Goal: Transaction & Acquisition: Purchase product/service

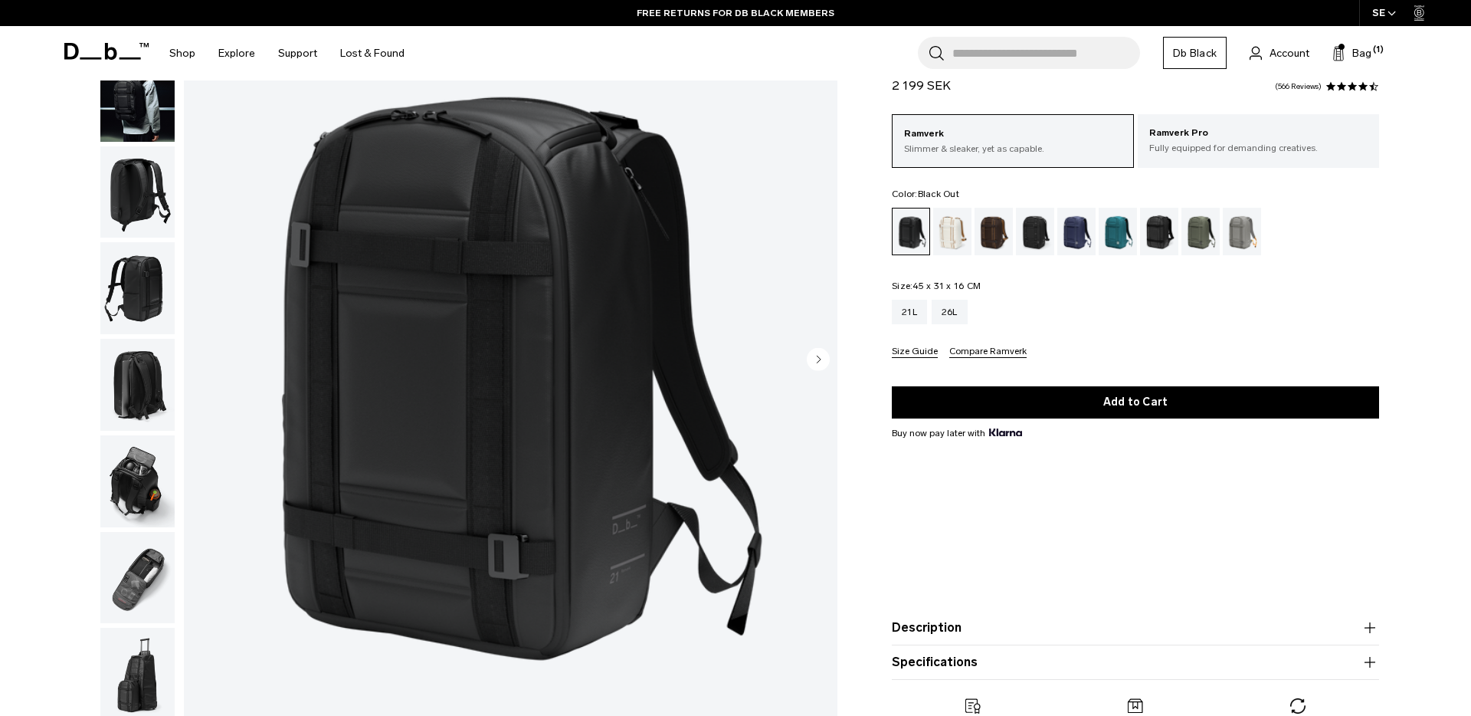
scroll to position [153, 0]
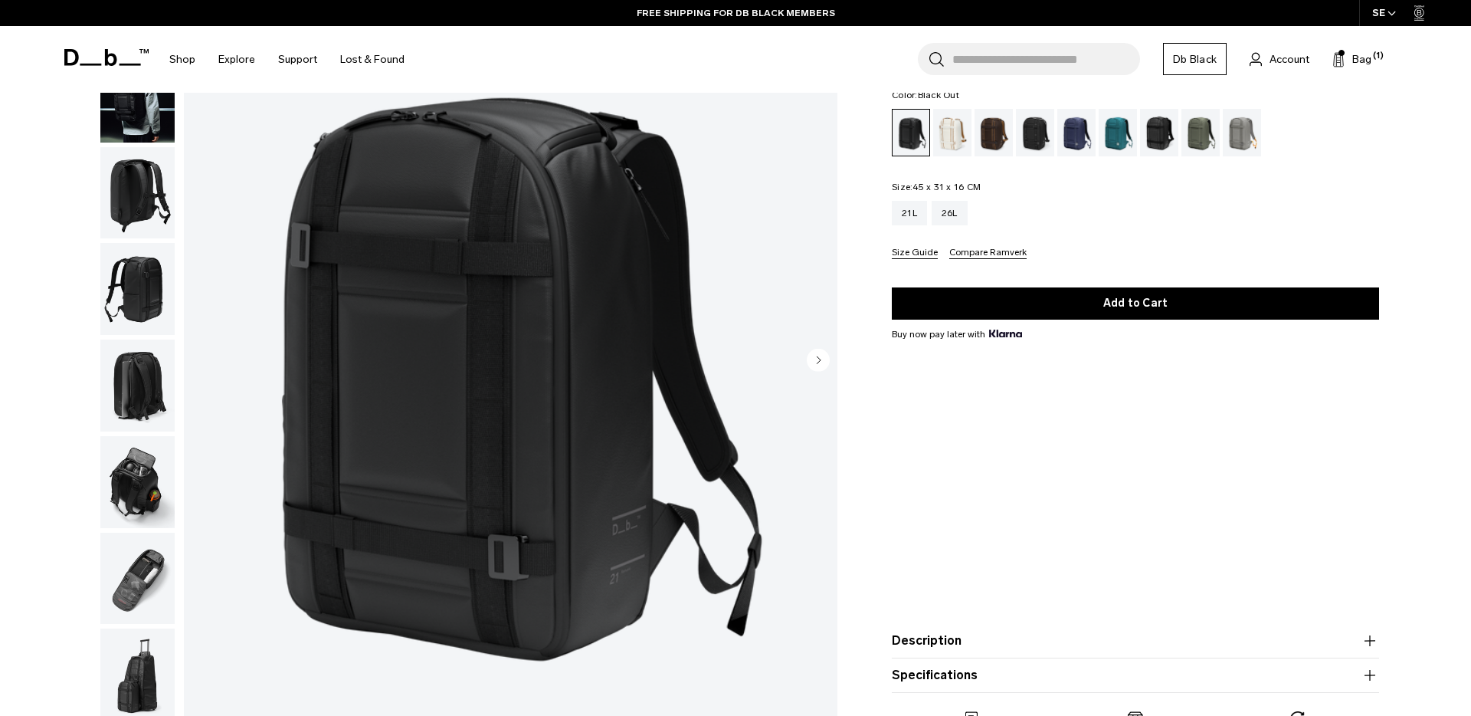
click at [137, 174] on img "button" at bounding box center [137, 192] width 74 height 92
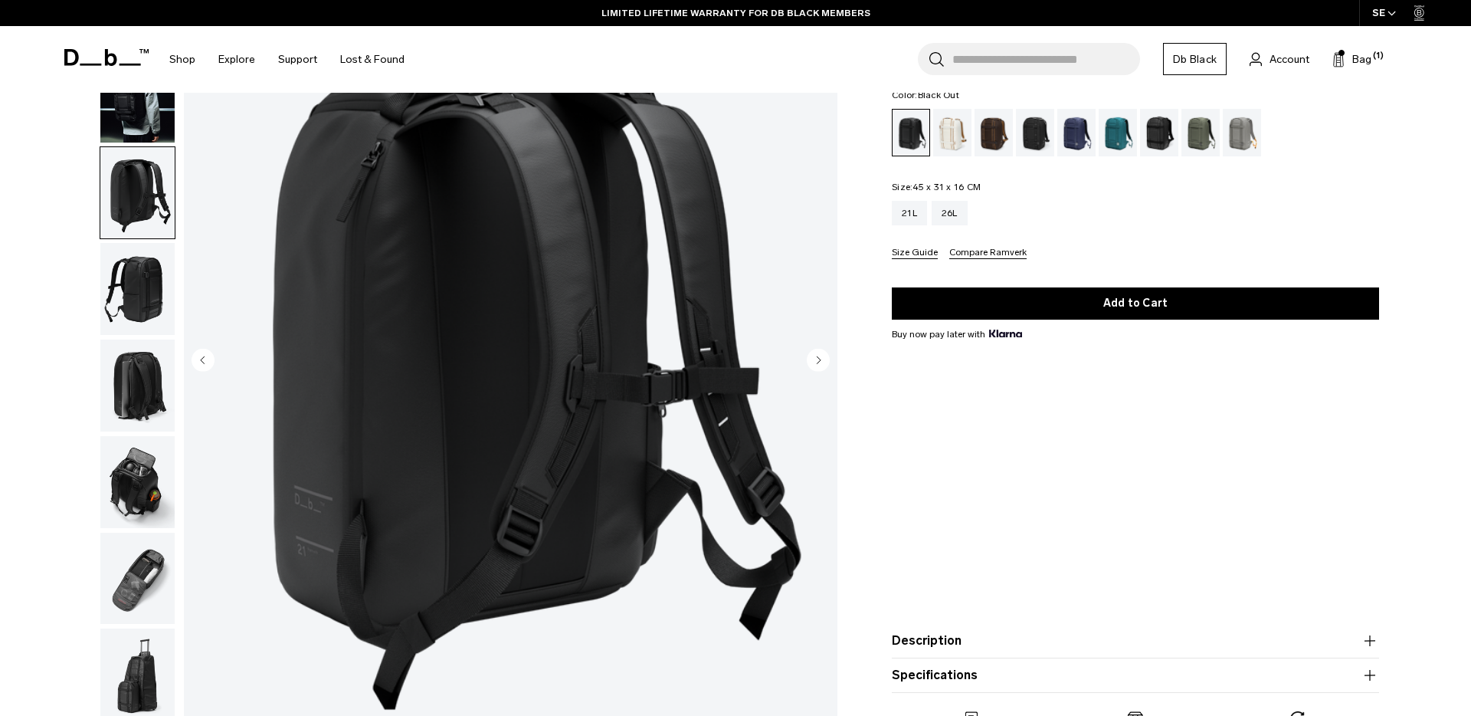
click at [135, 107] on img "button" at bounding box center [137, 96] width 74 height 92
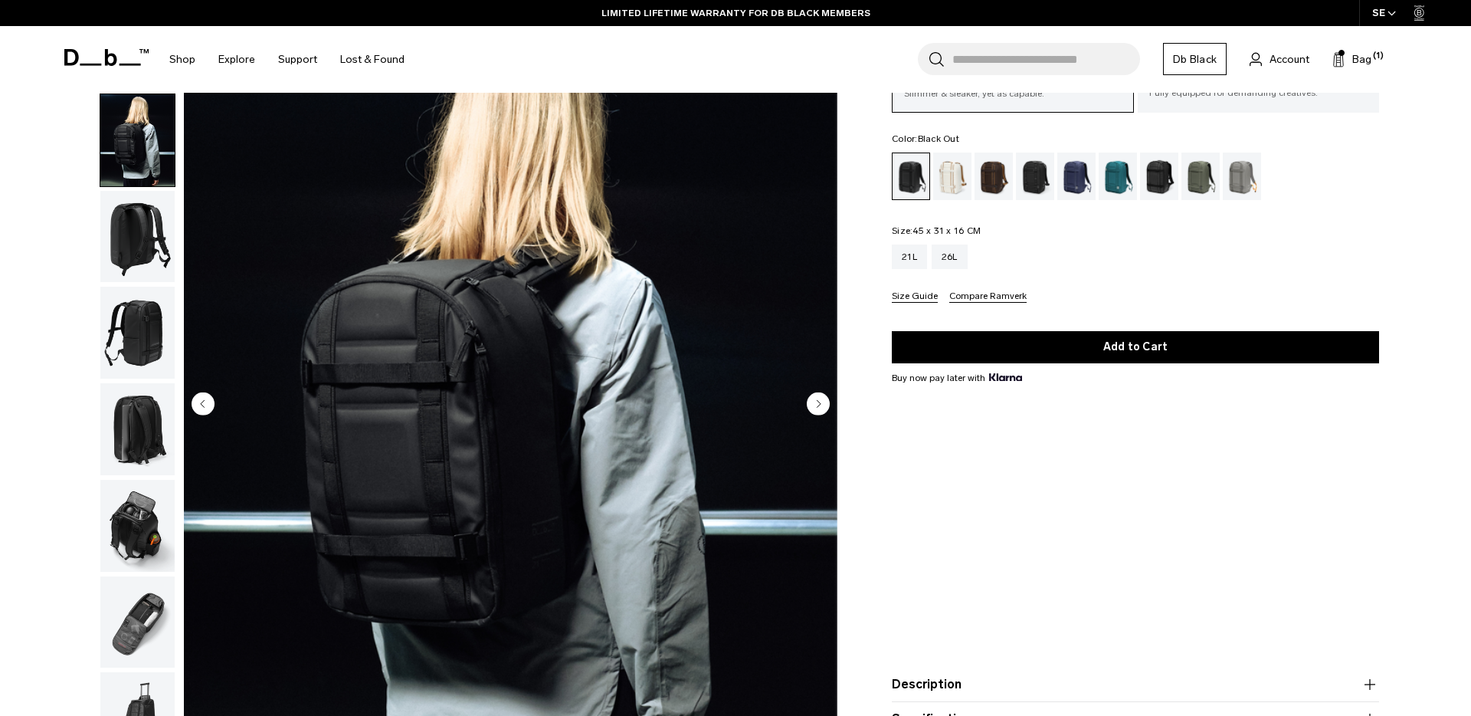
scroll to position [107, 0]
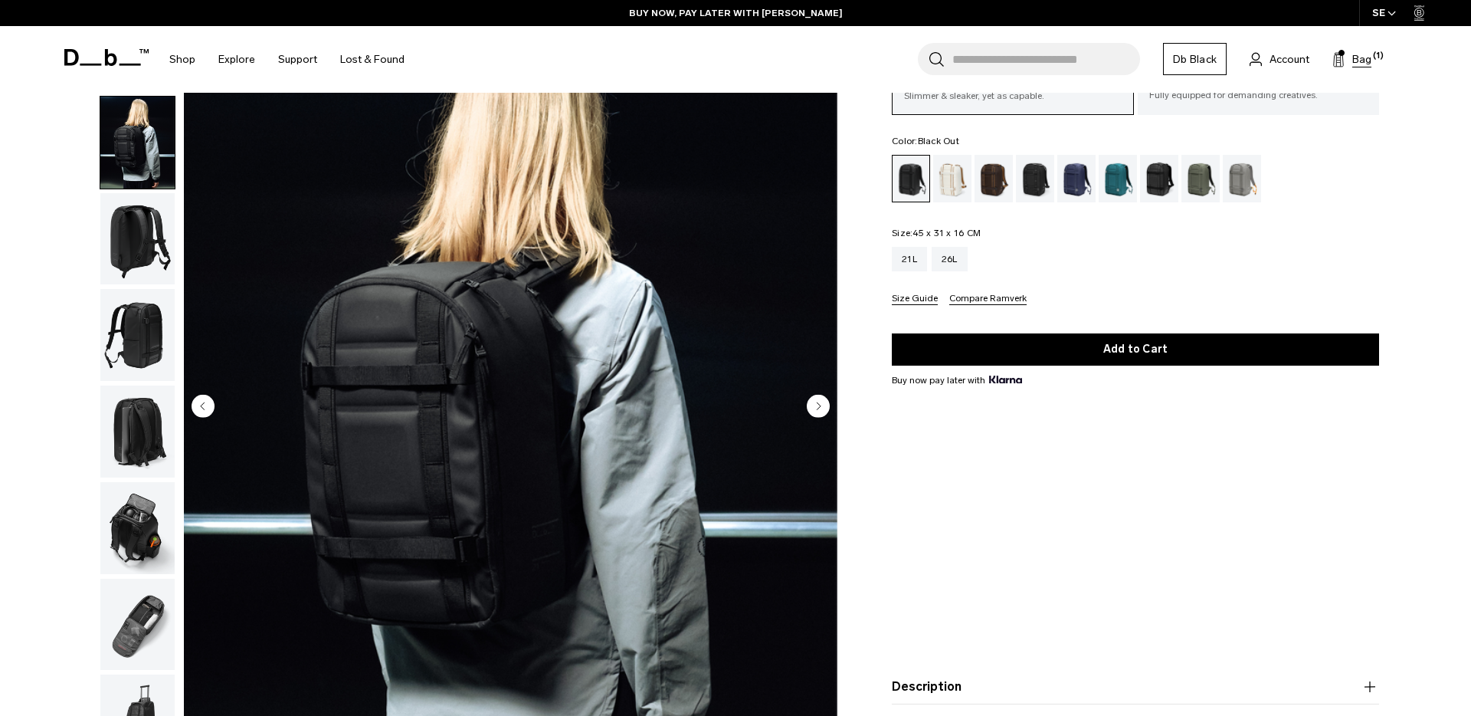
click at [1355, 62] on span "Bag" at bounding box center [1361, 59] width 19 height 16
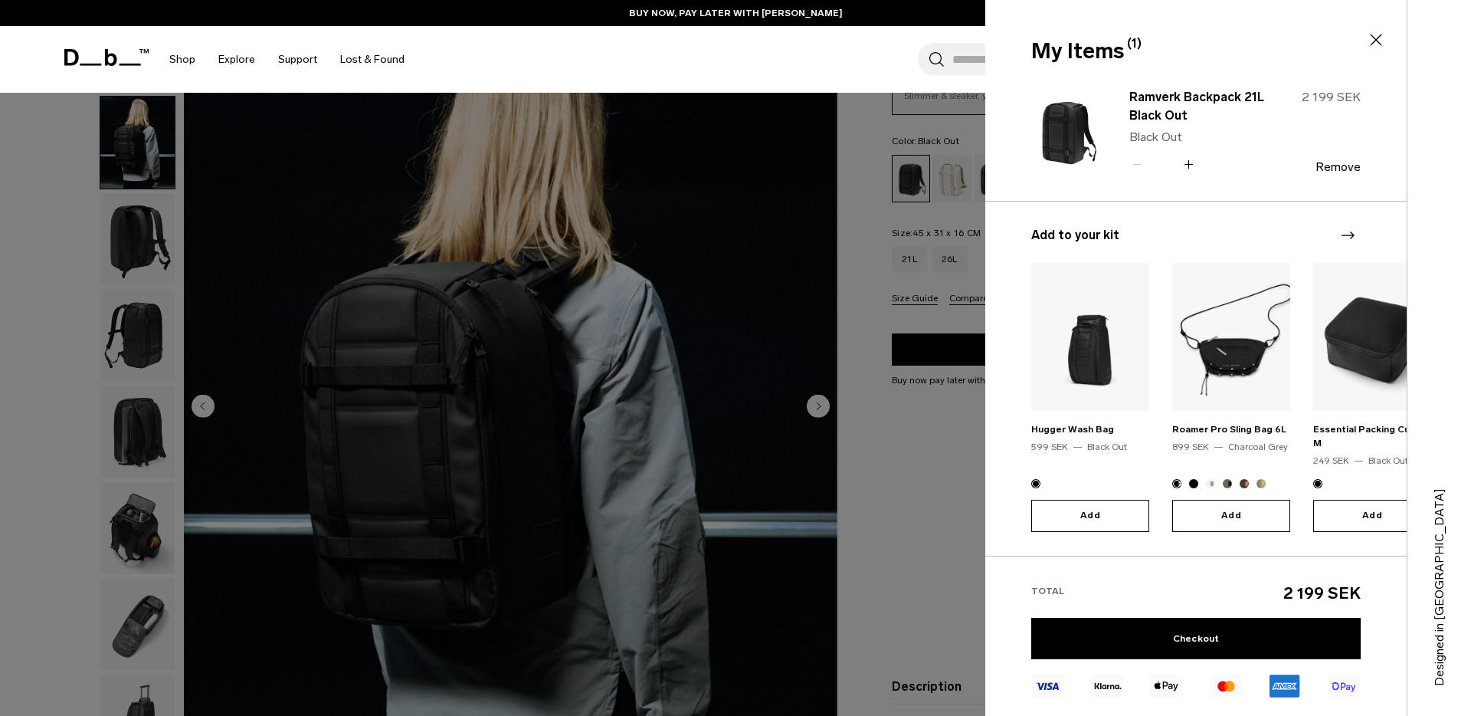
click at [1380, 38] on icon at bounding box center [1376, 40] width 18 height 18
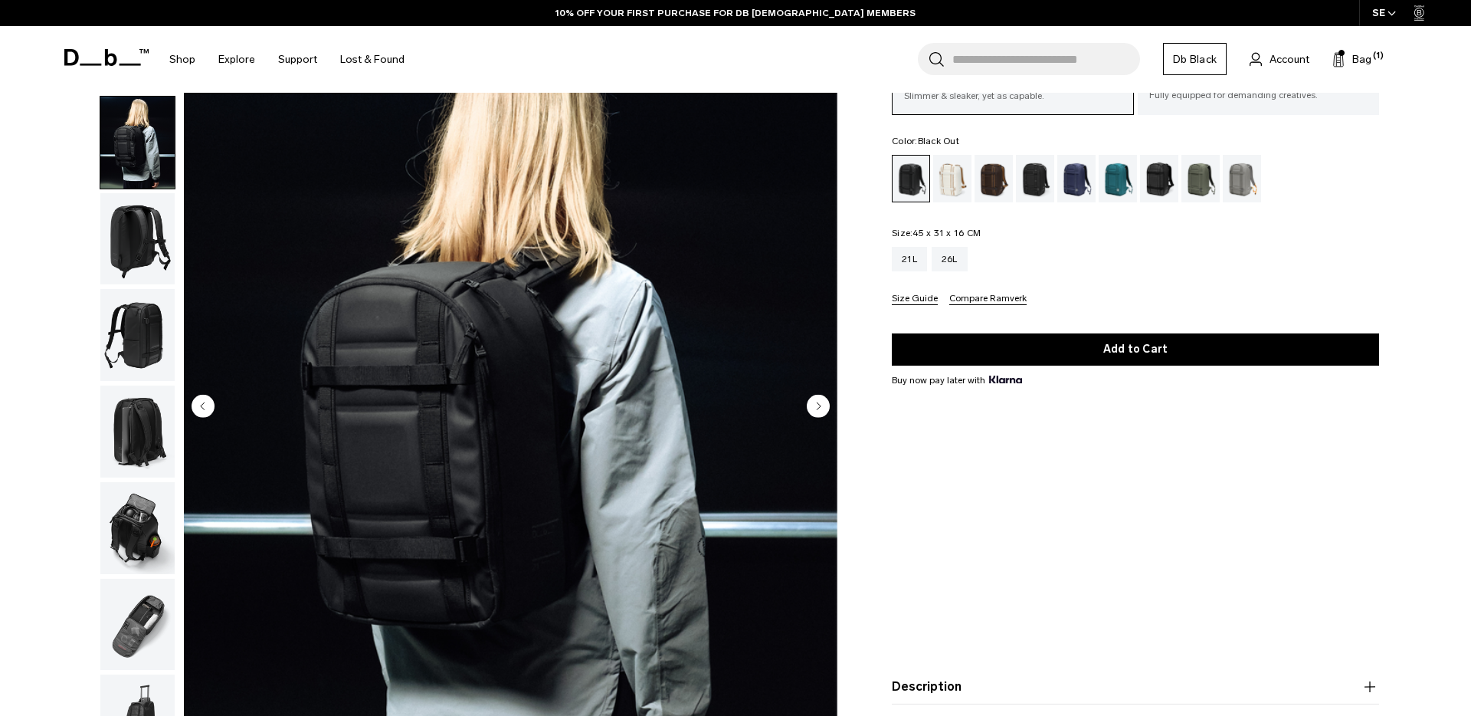
click at [140, 232] on img "button" at bounding box center [137, 238] width 74 height 92
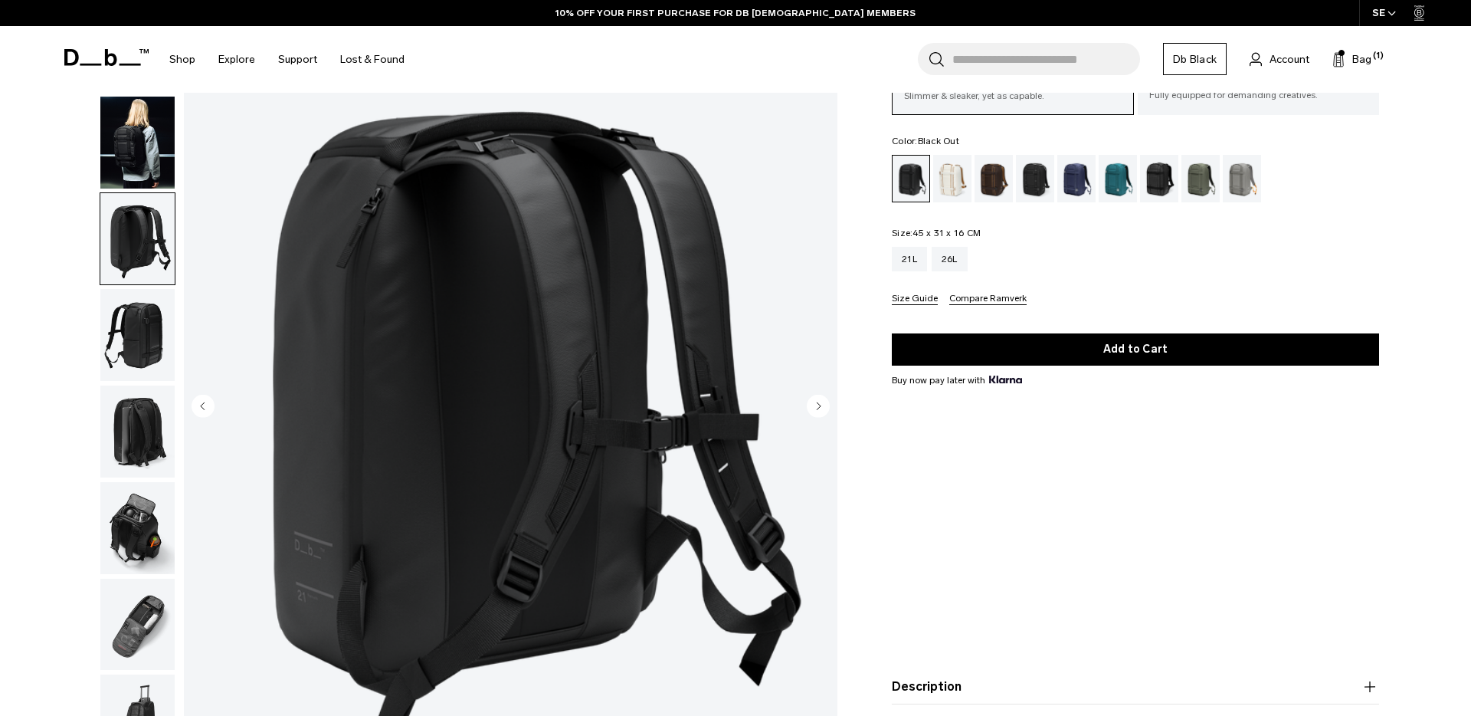
click at [159, 349] on img "button" at bounding box center [137, 335] width 74 height 92
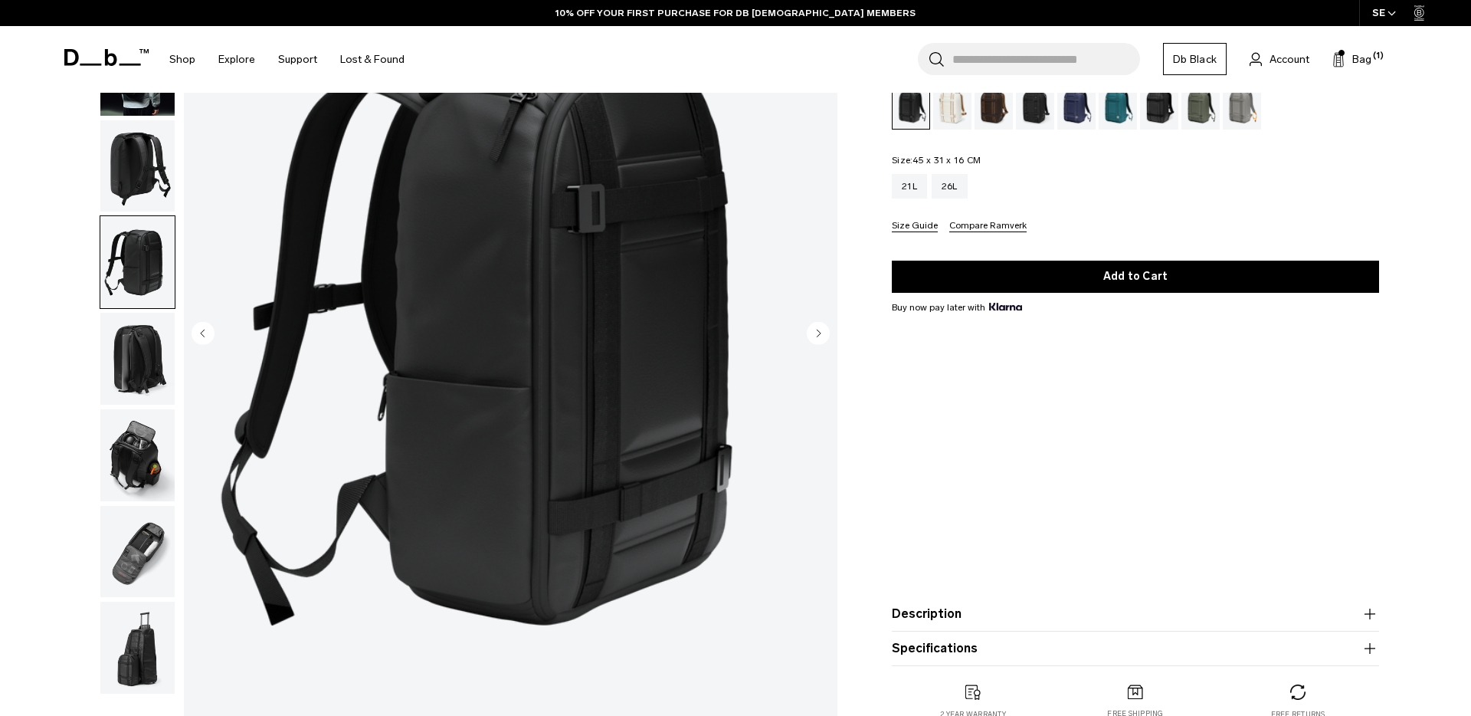
scroll to position [181, 0]
click at [159, 388] on img "button" at bounding box center [137, 358] width 74 height 92
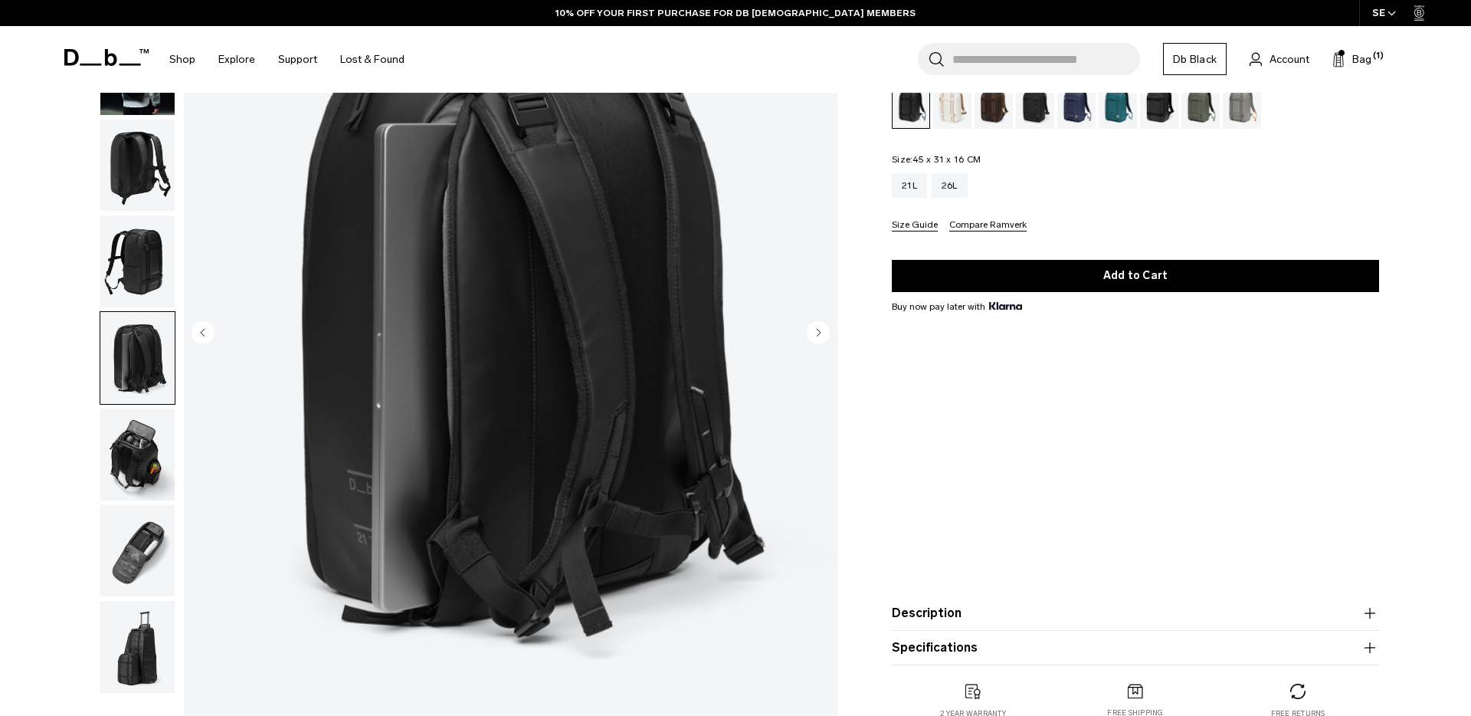
click at [137, 447] on img "button" at bounding box center [137, 454] width 74 height 92
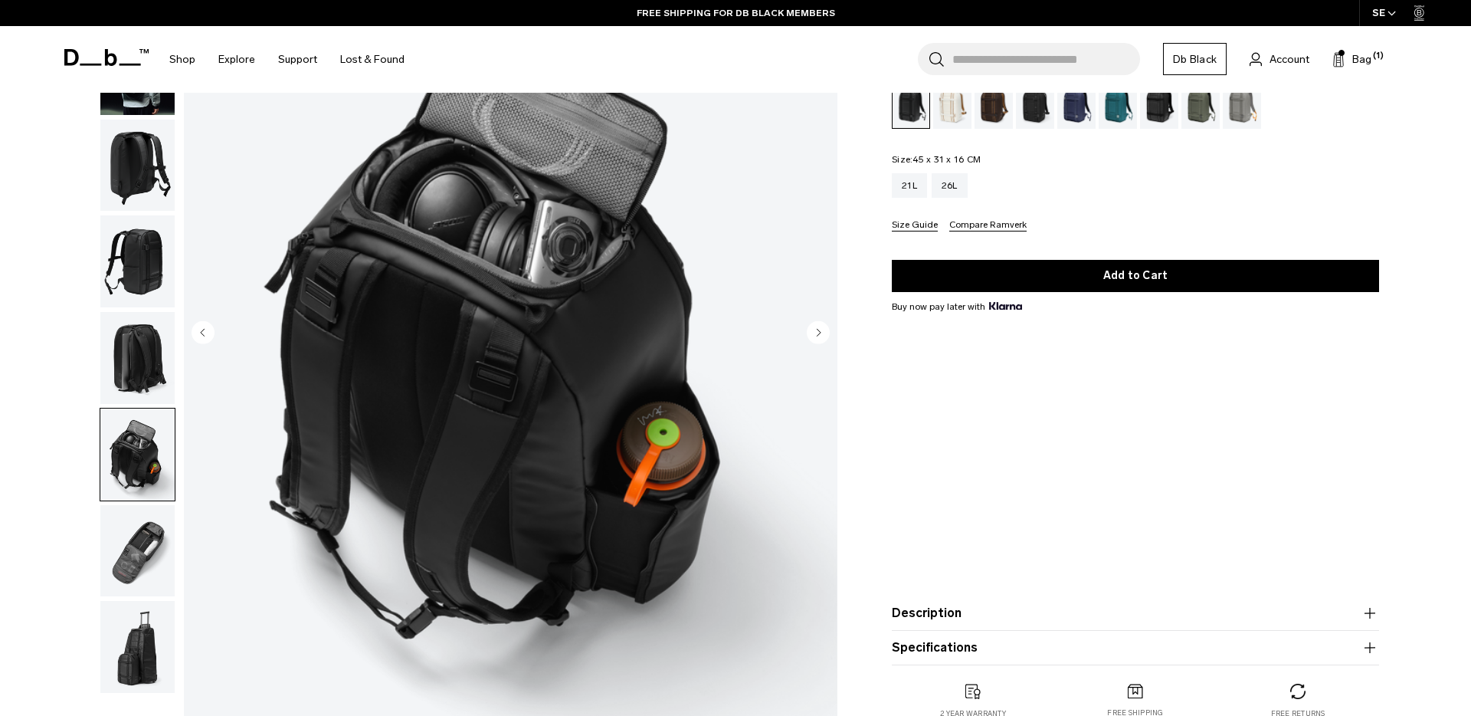
click at [125, 569] on img "button" at bounding box center [137, 550] width 74 height 92
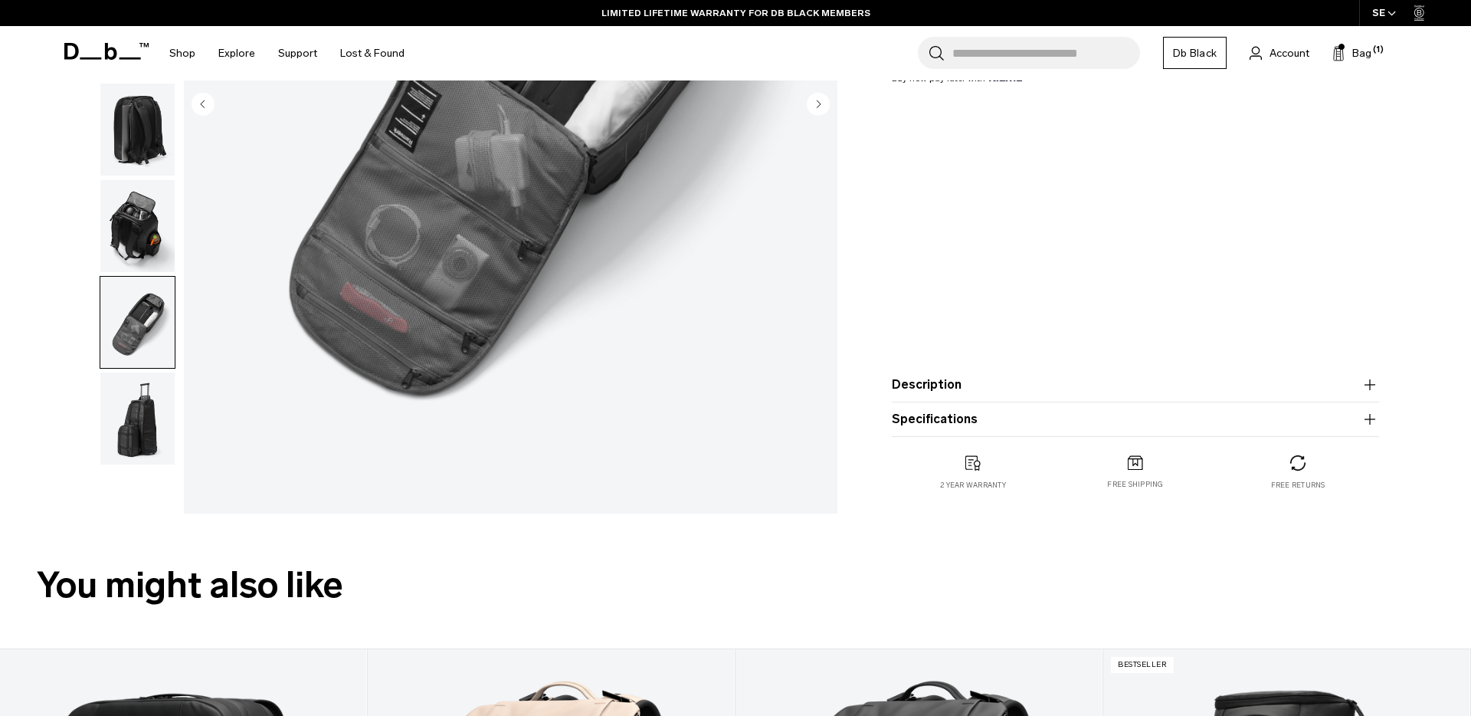
scroll to position [424, 0]
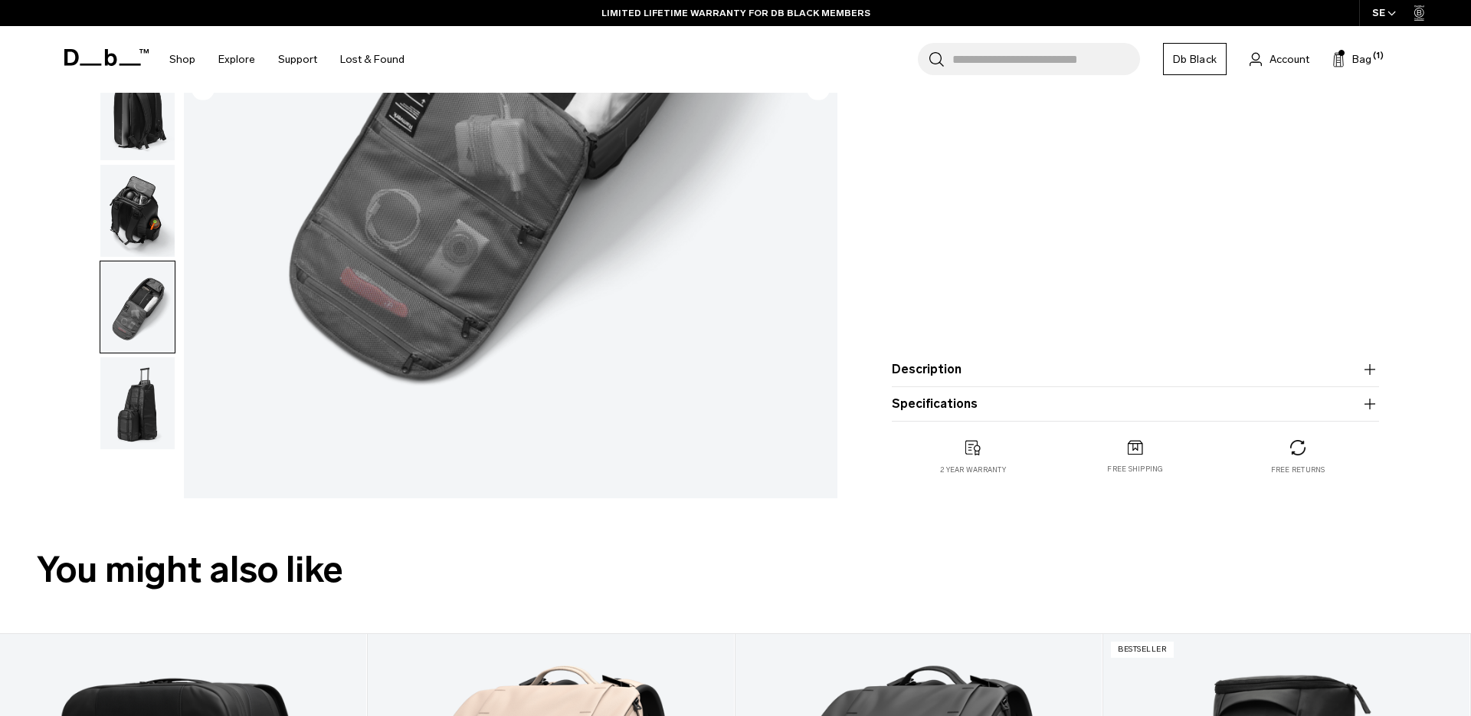
click at [1014, 362] on button "Description" at bounding box center [1135, 369] width 487 height 18
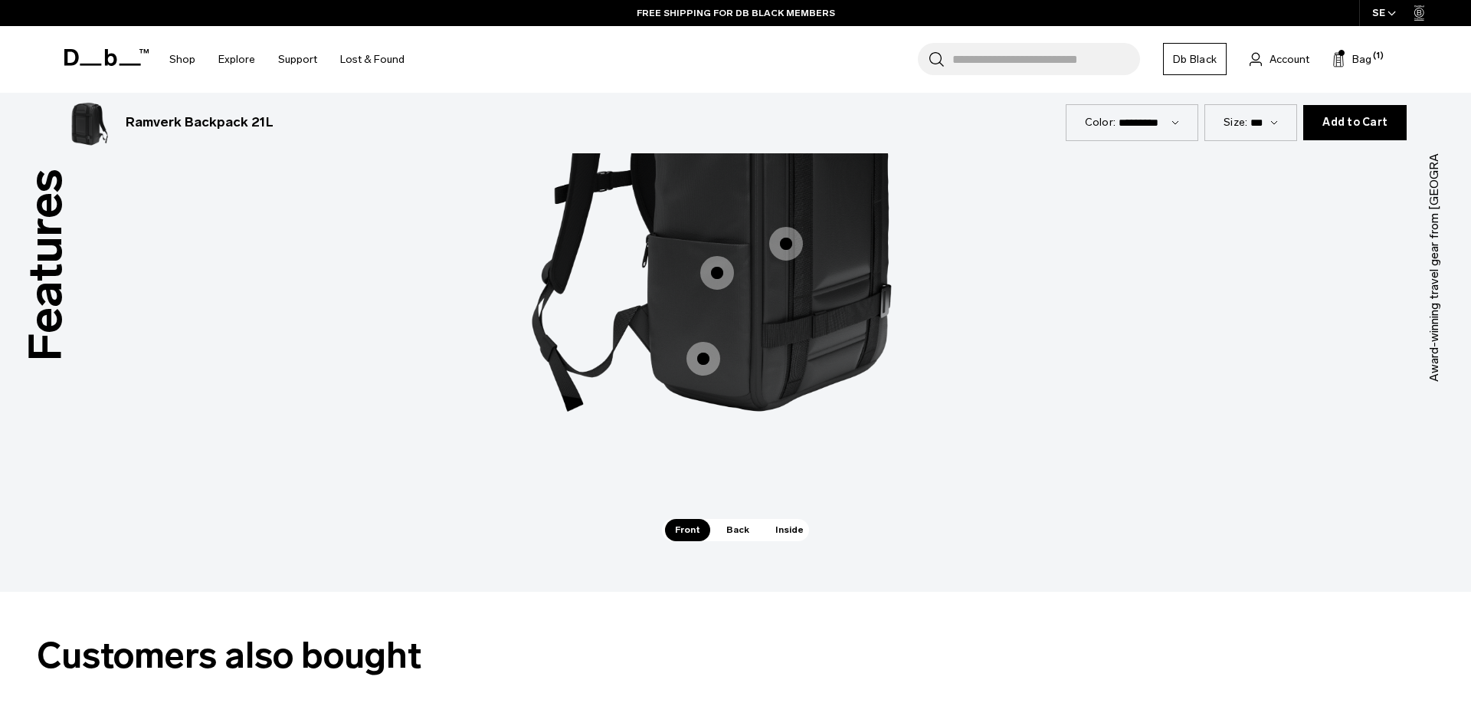
scroll to position [2521, 0]
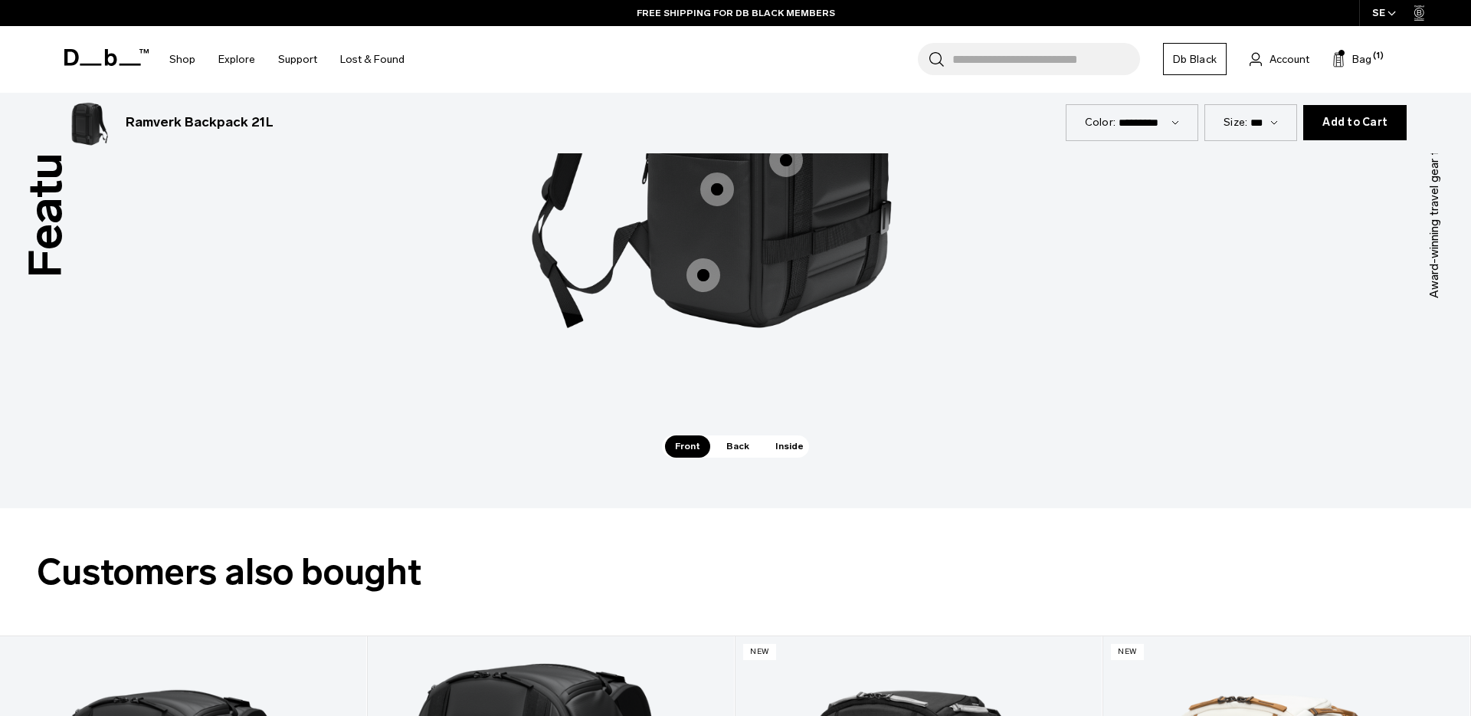
click at [789, 441] on span "Inside" at bounding box center [789, 445] width 48 height 21
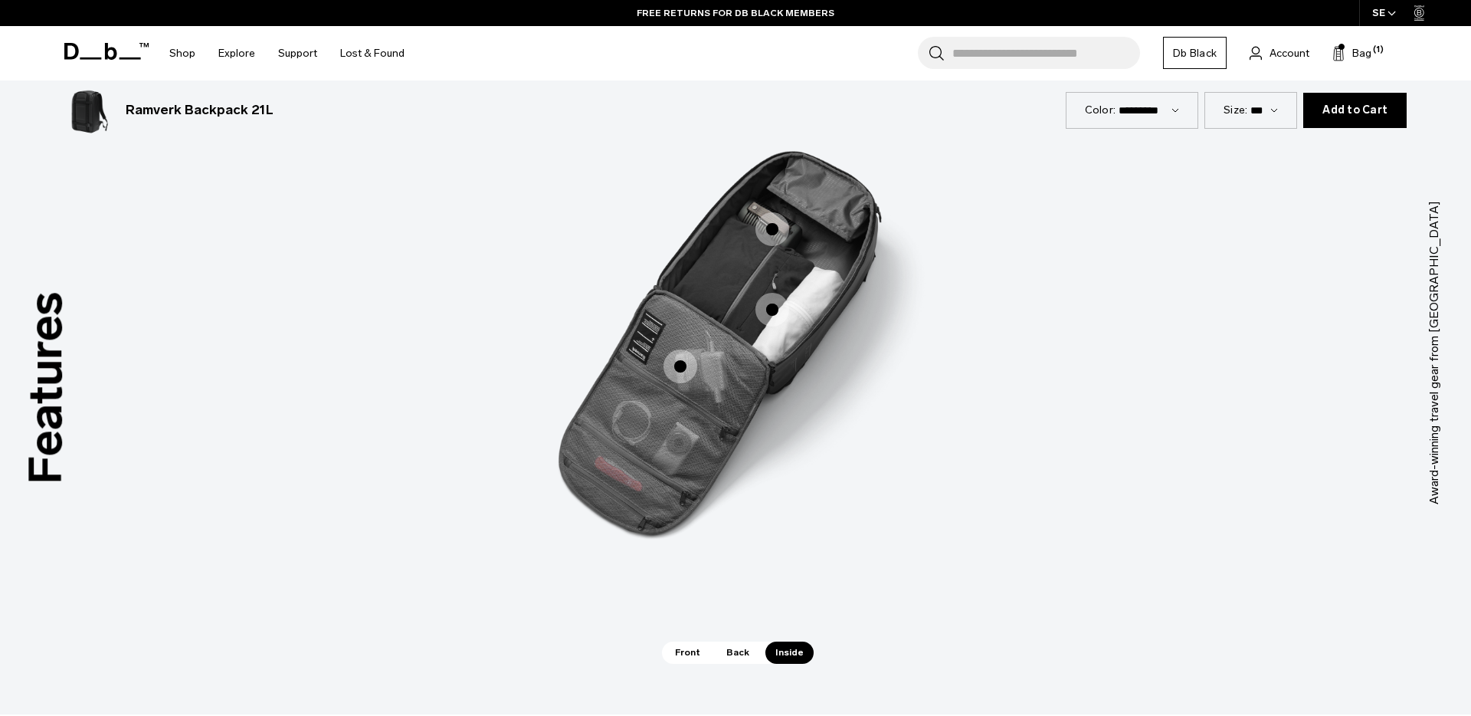
scroll to position [2315, 0]
click at [769, 231] on span "3 / 3" at bounding box center [773, 229] width 34 height 34
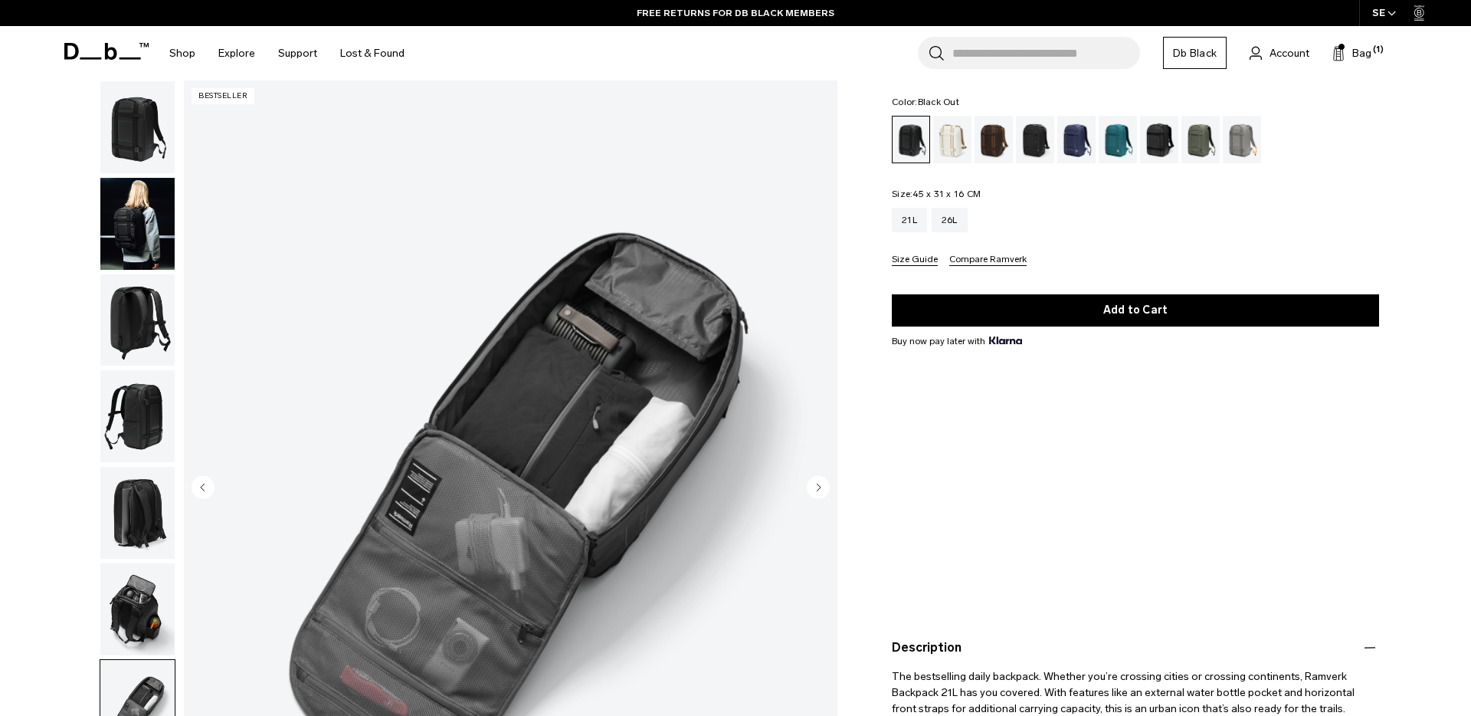
scroll to position [96, 0]
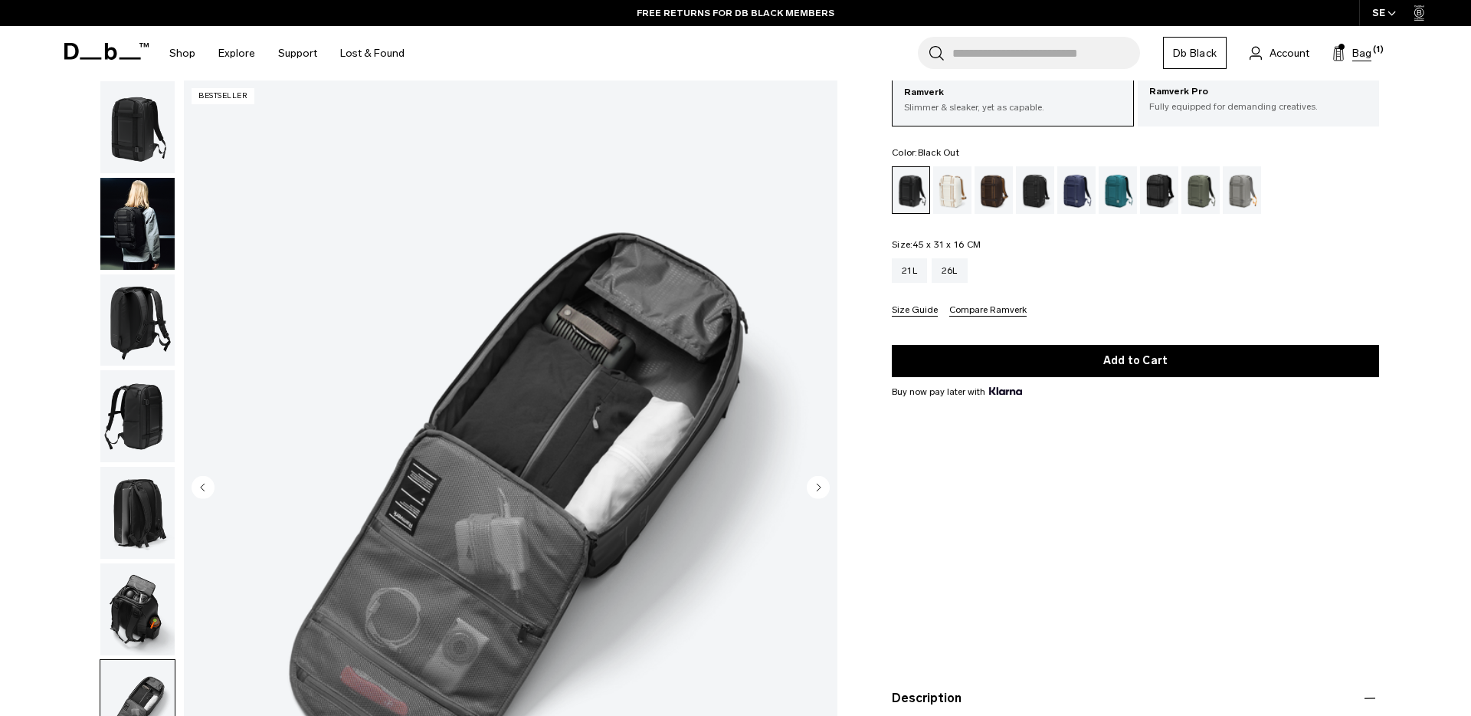
click at [1349, 59] on button "Bag (1)" at bounding box center [1351, 53] width 39 height 18
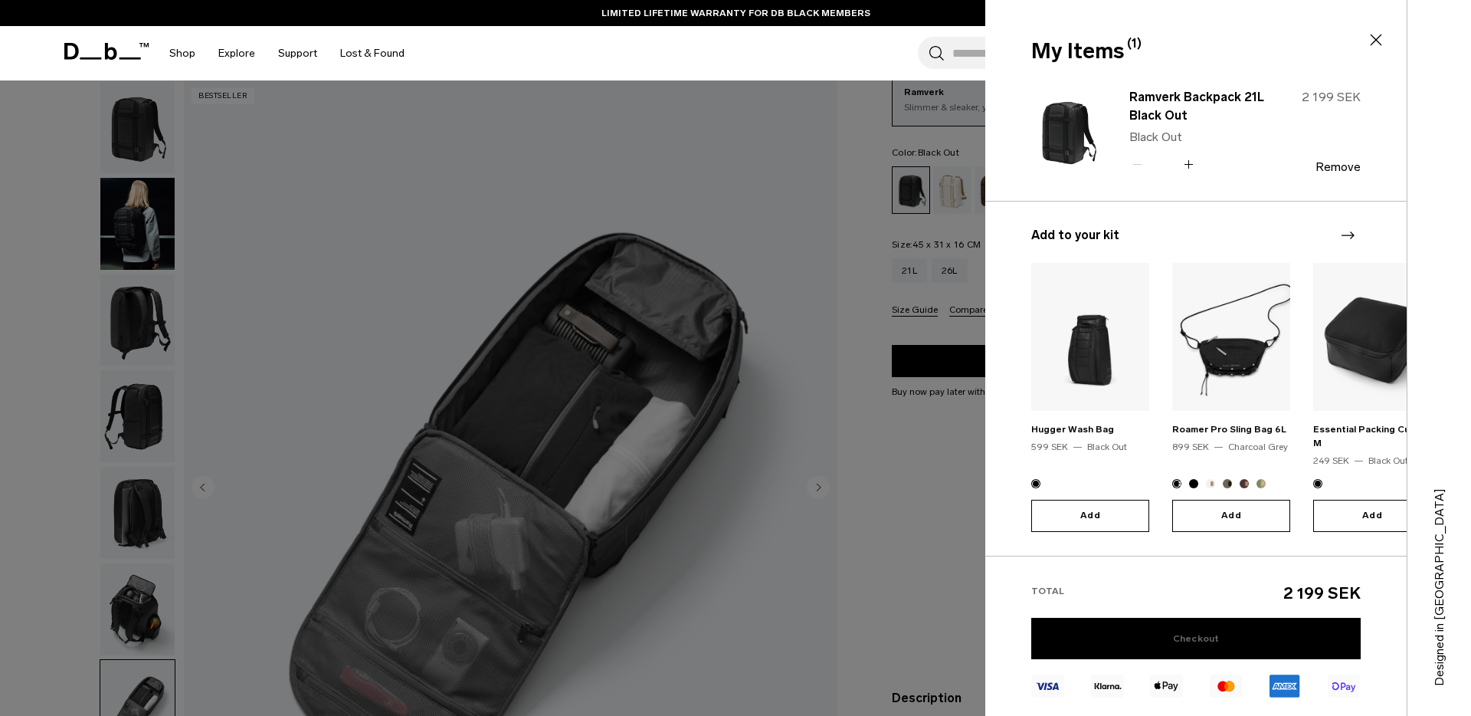
click at [1158, 644] on link "Checkout" at bounding box center [1195, 638] width 329 height 41
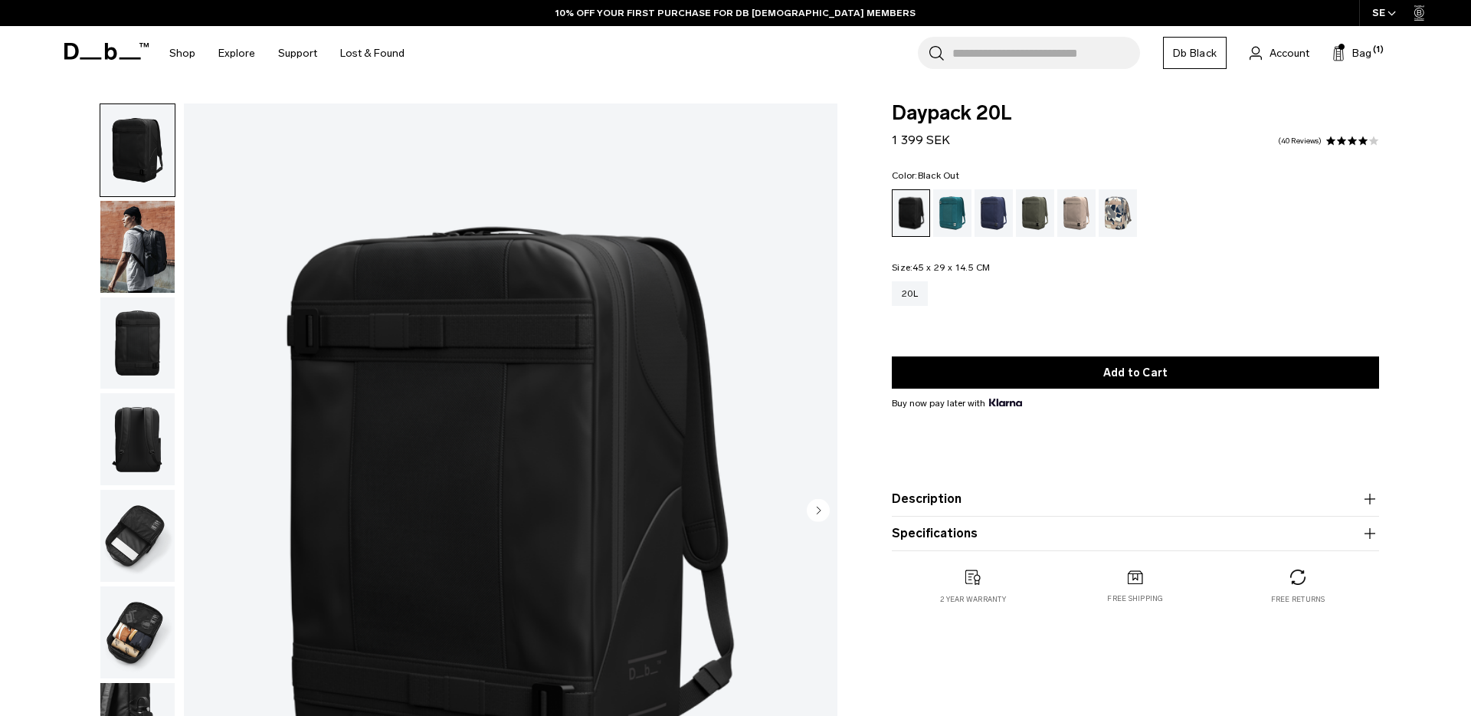
click at [139, 238] on img "button" at bounding box center [137, 247] width 74 height 92
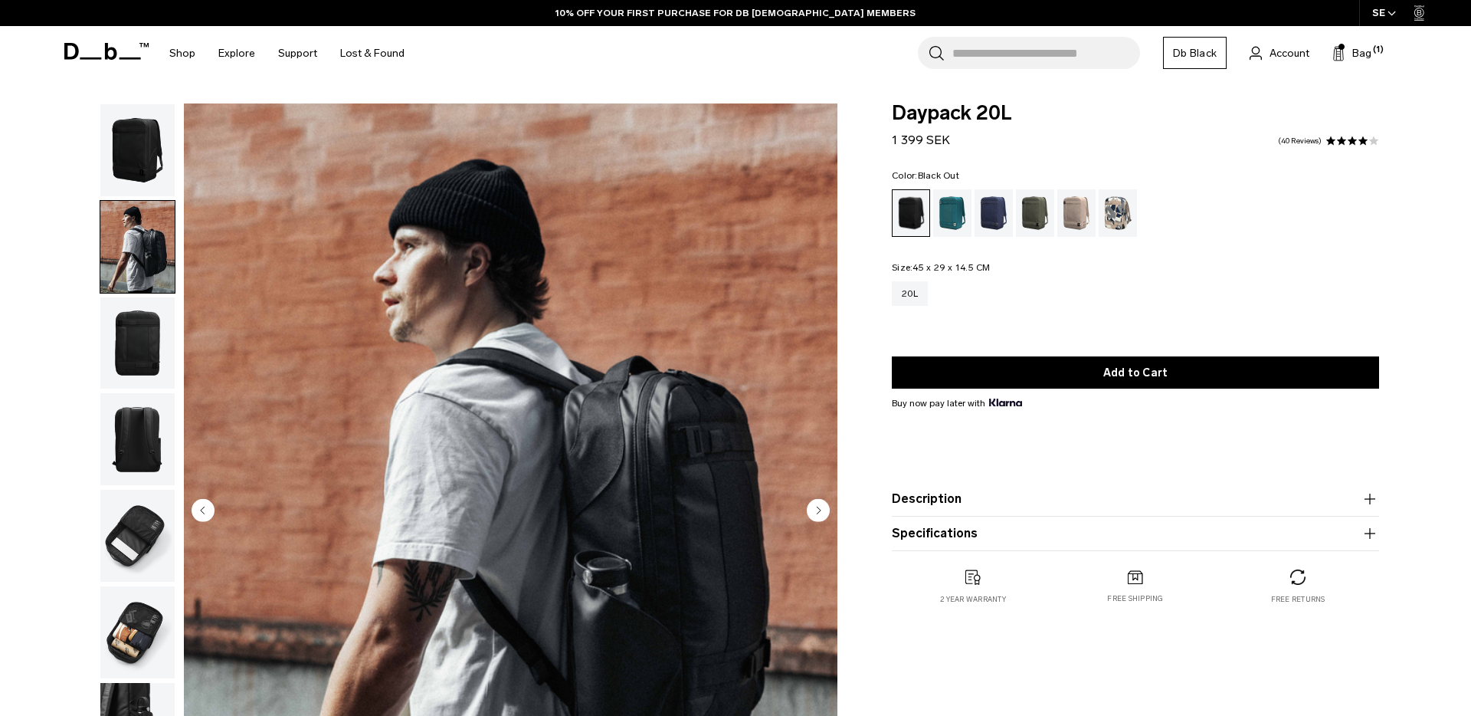
click at [140, 354] on img "button" at bounding box center [137, 343] width 74 height 92
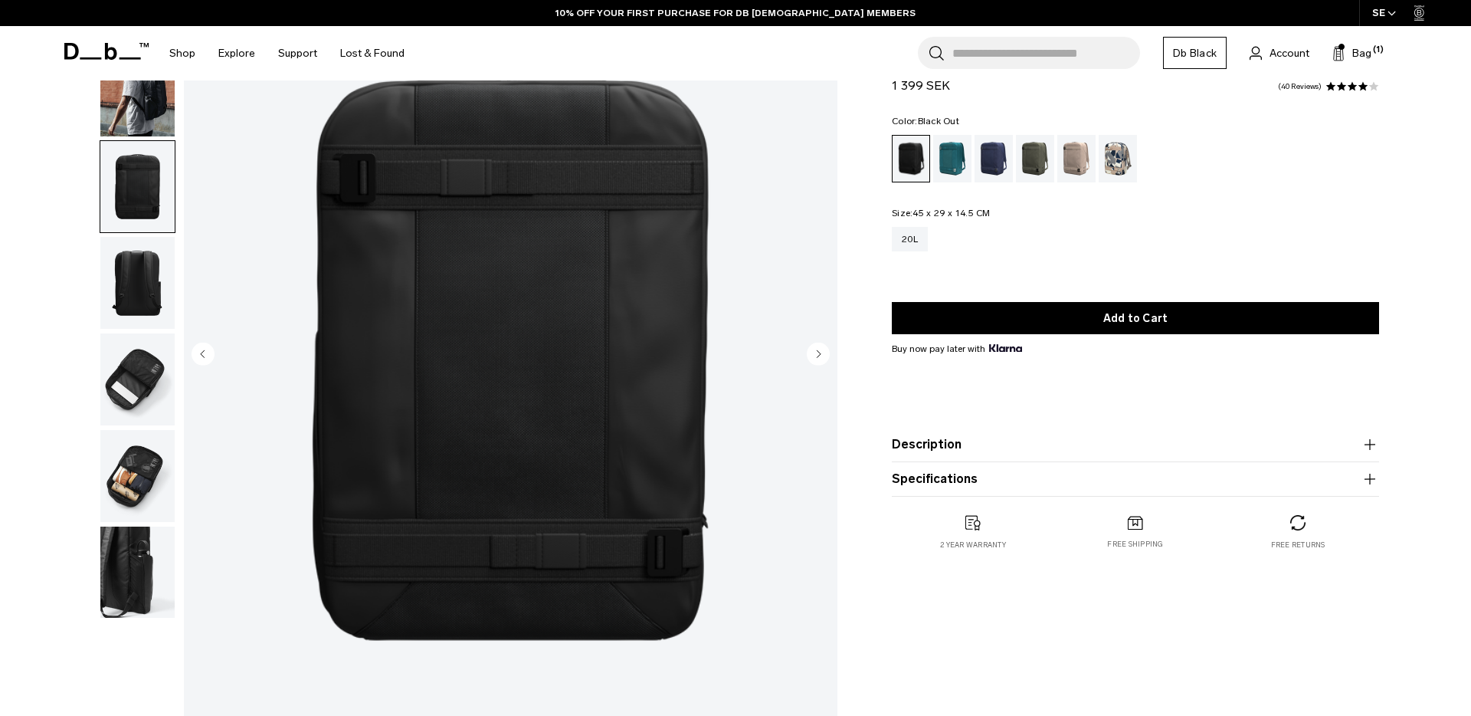
scroll to position [156, 0]
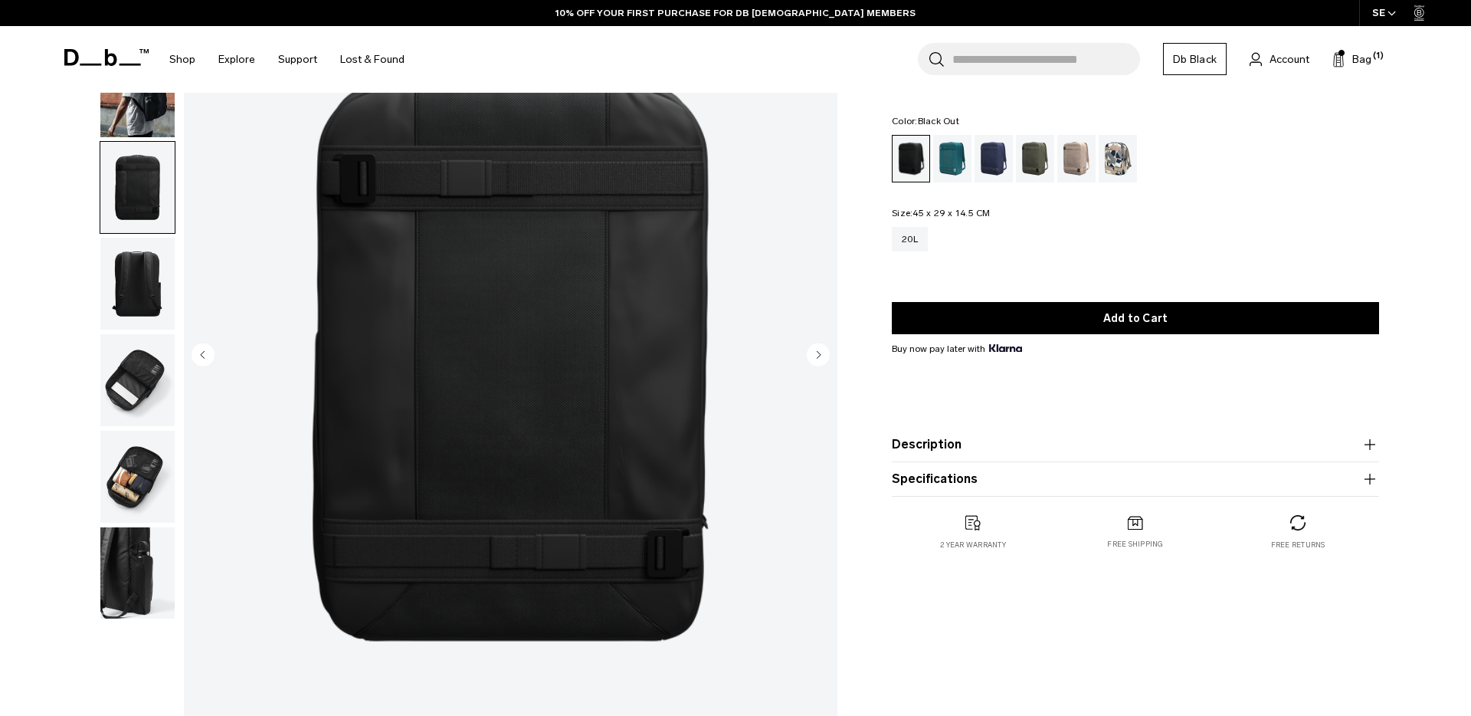
click at [133, 296] on img "button" at bounding box center [137, 284] width 74 height 92
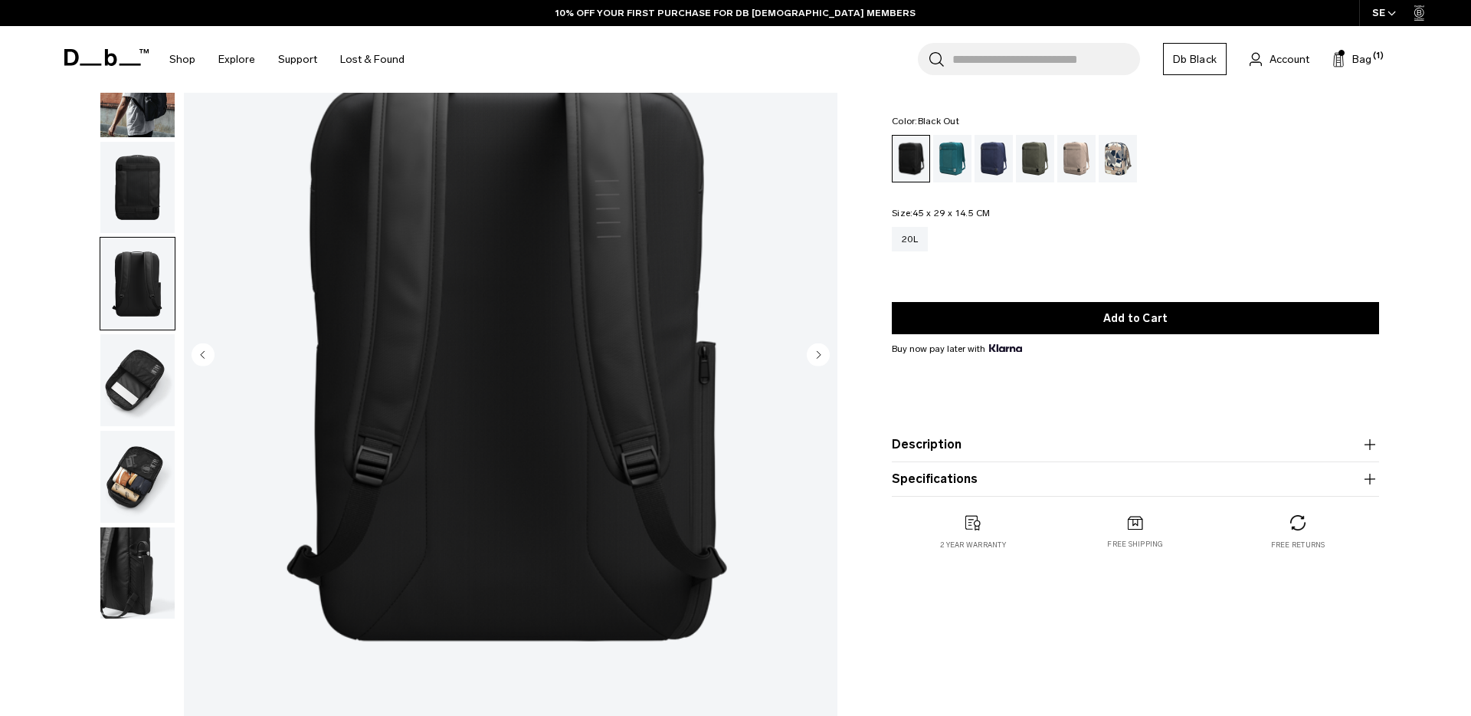
click at [140, 379] on img "button" at bounding box center [137, 380] width 74 height 92
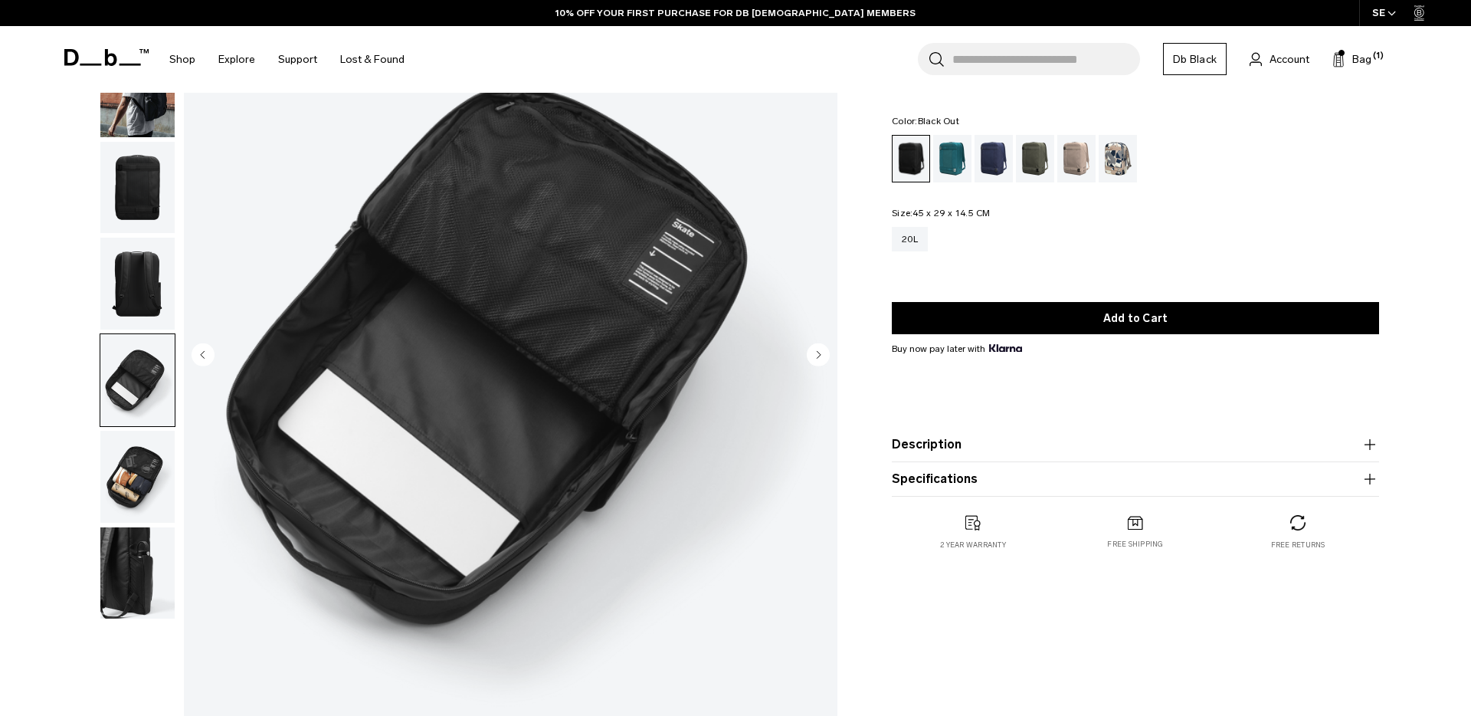
click at [142, 503] on img "button" at bounding box center [137, 477] width 74 height 92
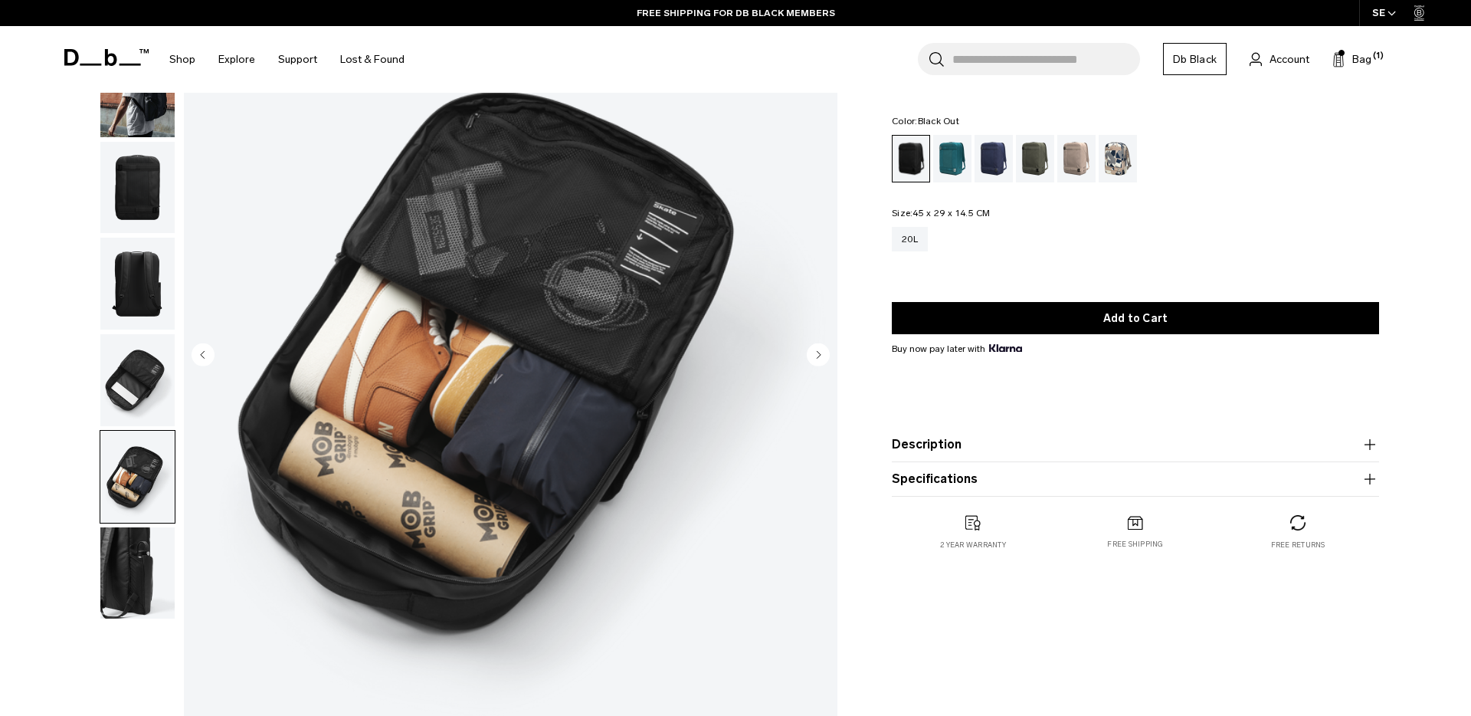
click at [143, 564] on img "button" at bounding box center [137, 573] width 74 height 92
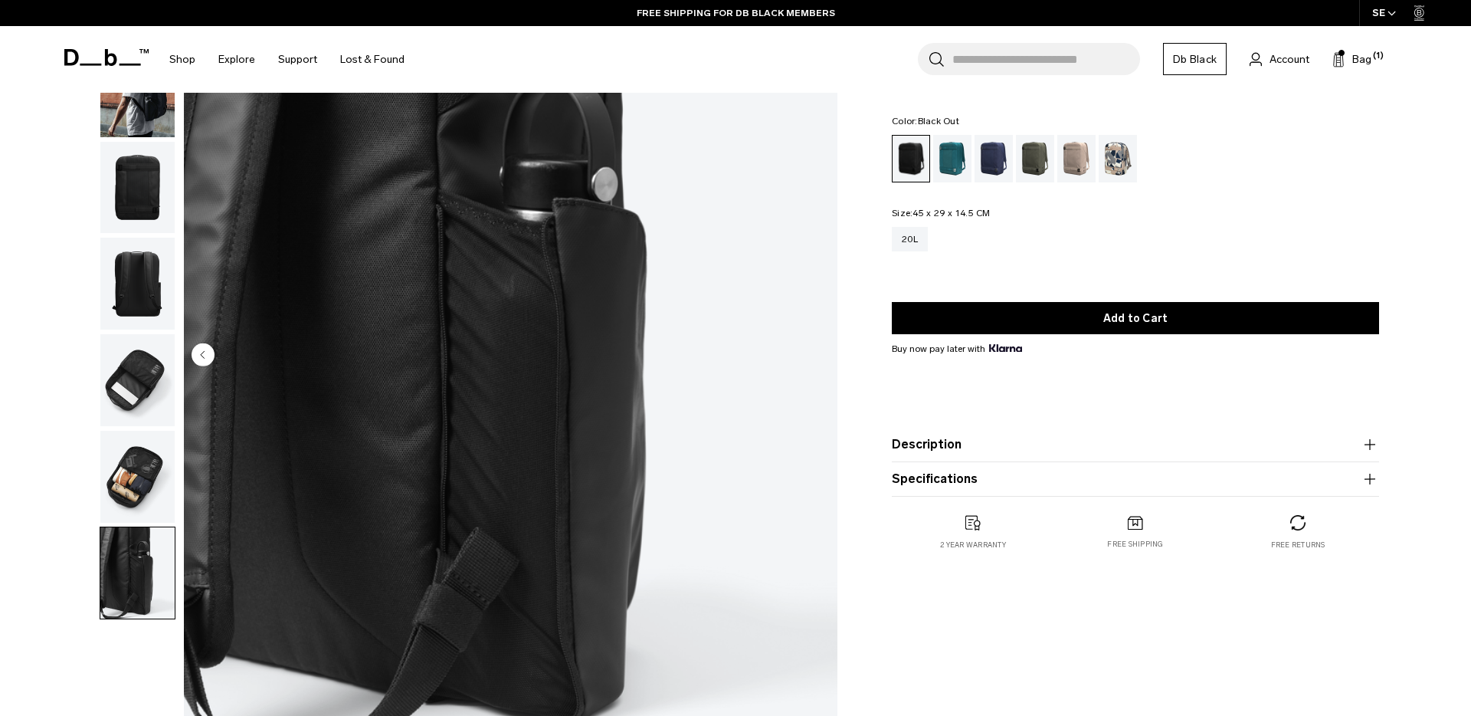
click at [133, 205] on img "button" at bounding box center [137, 188] width 74 height 92
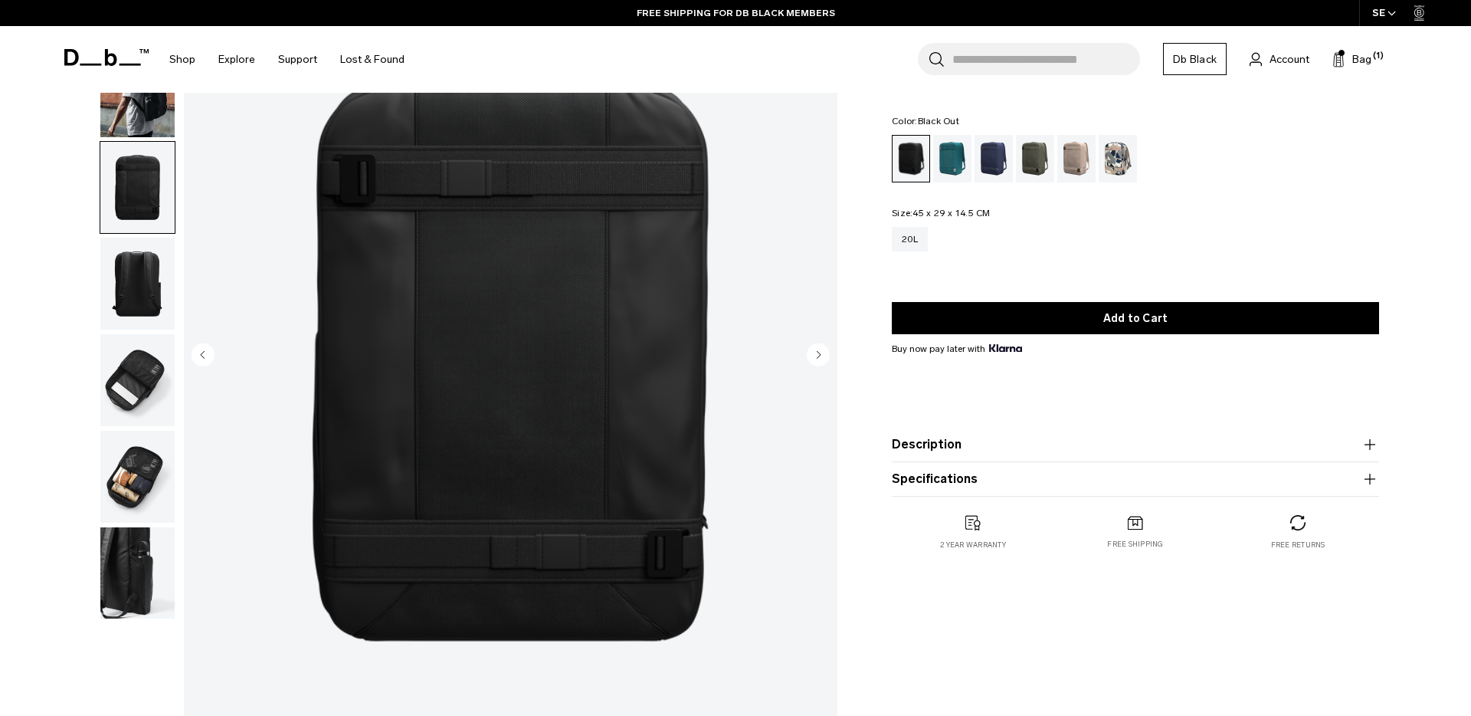
click at [584, 225] on img "3 / 7" at bounding box center [511, 356] width 654 height 816
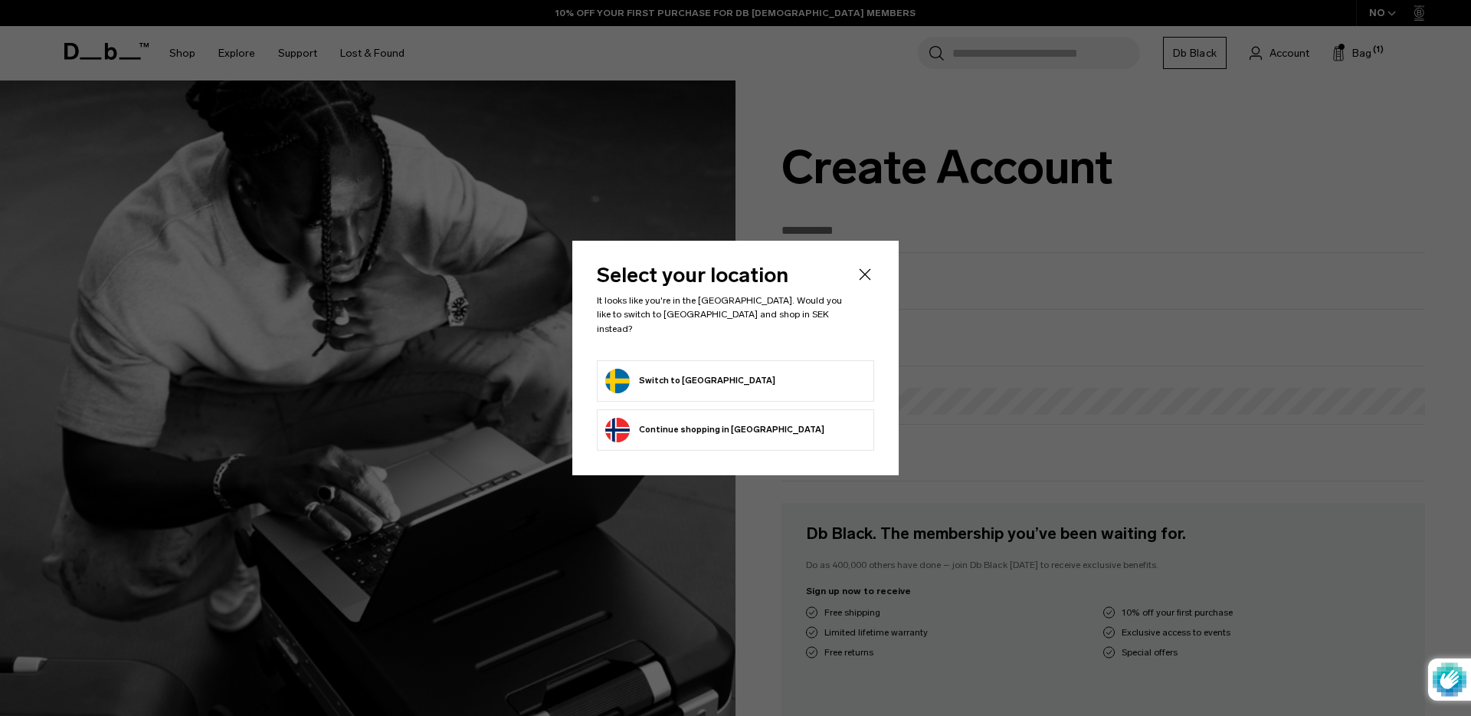
click at [690, 372] on button "Switch to Sweden" at bounding box center [690, 381] width 170 height 25
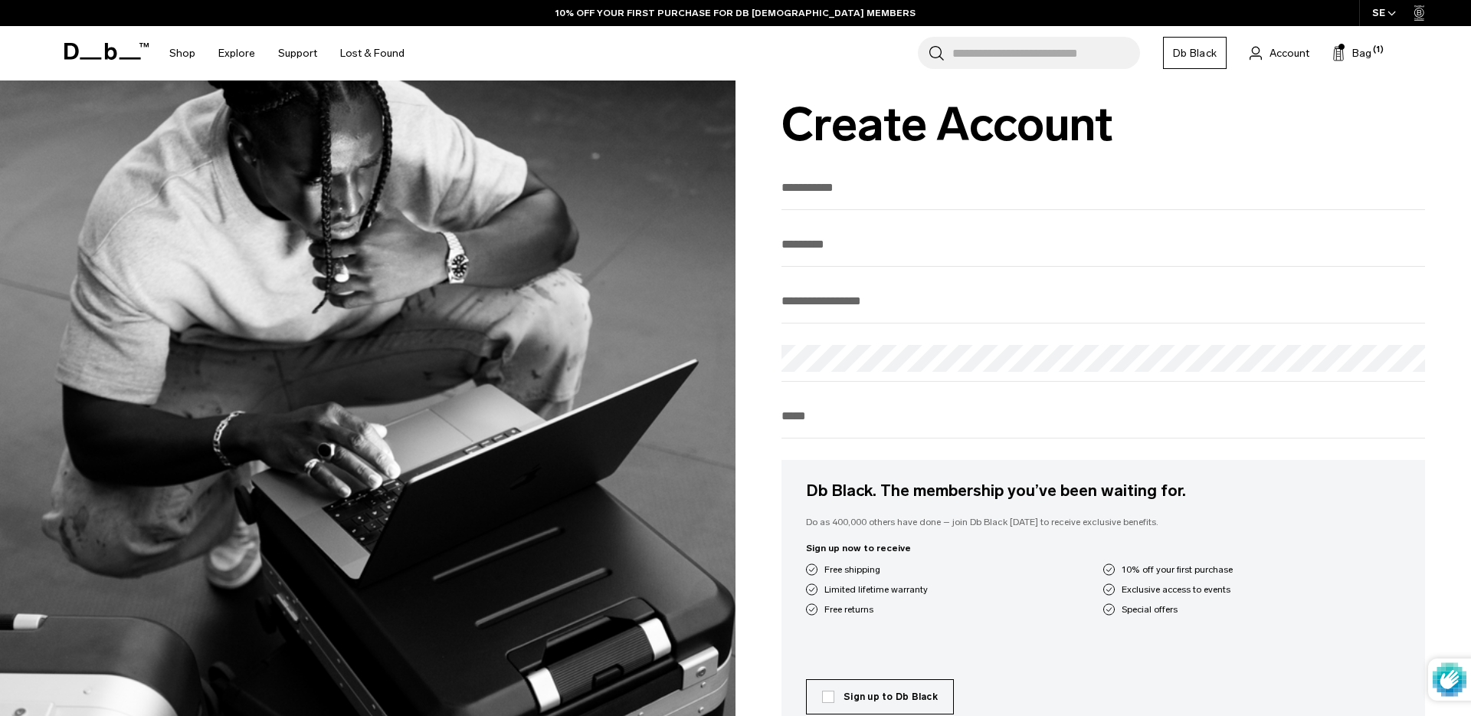
scroll to position [57, 0]
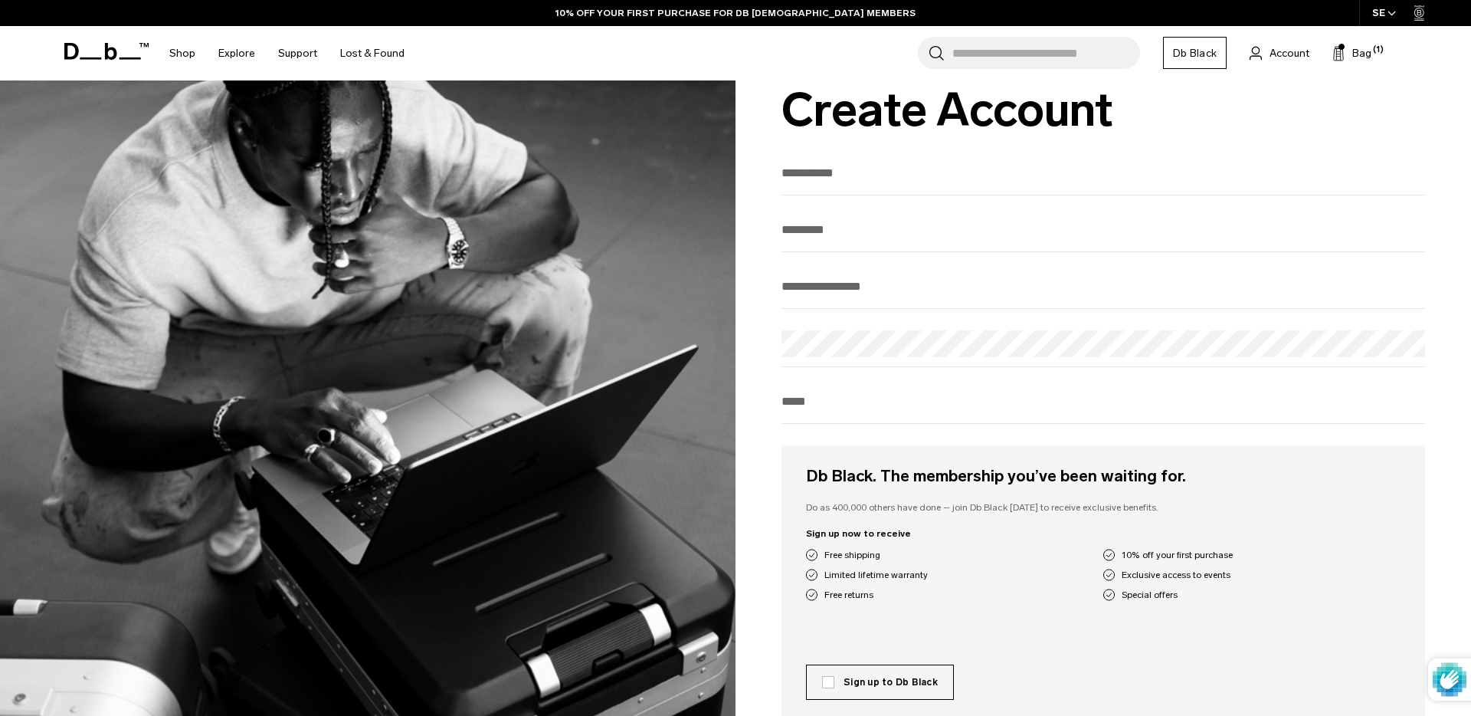
click at [960, 182] on input "text" at bounding box center [1104, 172] width 644 height 25
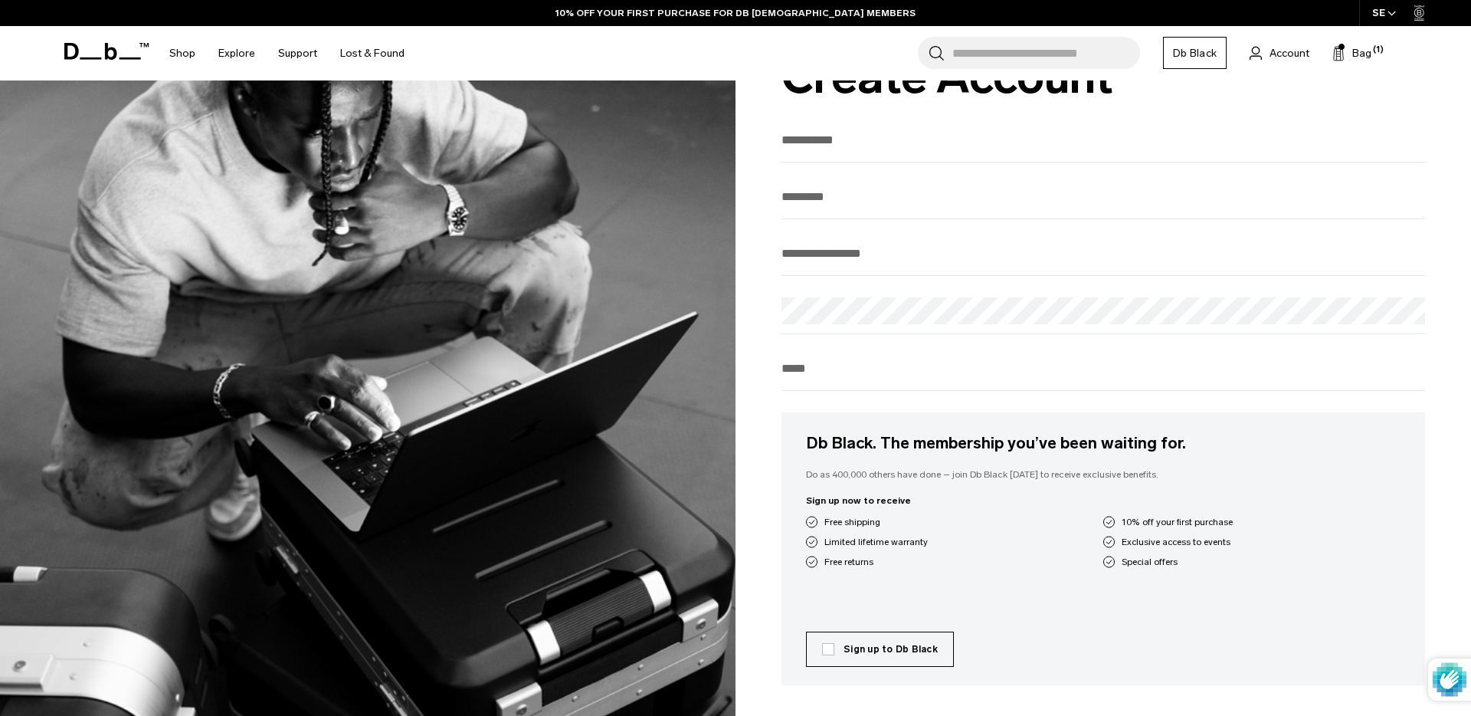
scroll to position [105, 0]
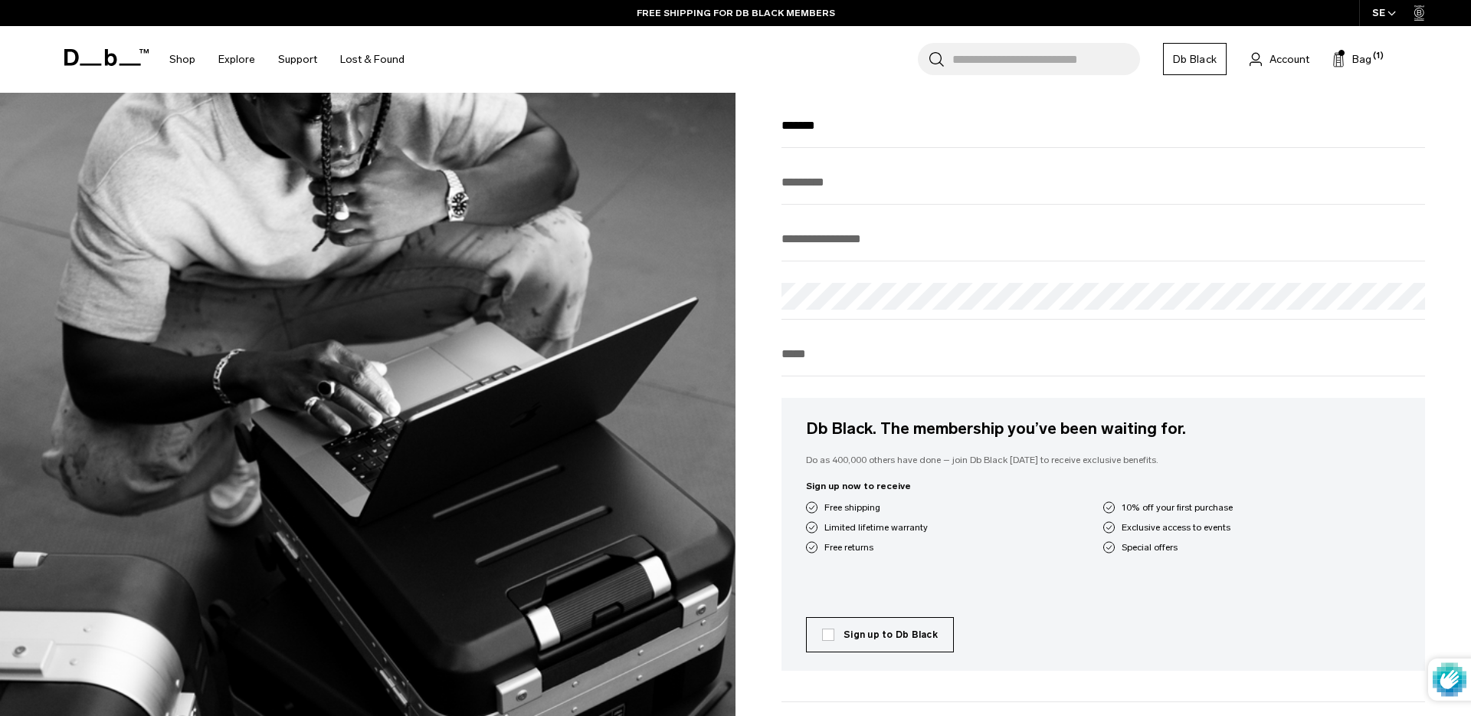
type input "*******"
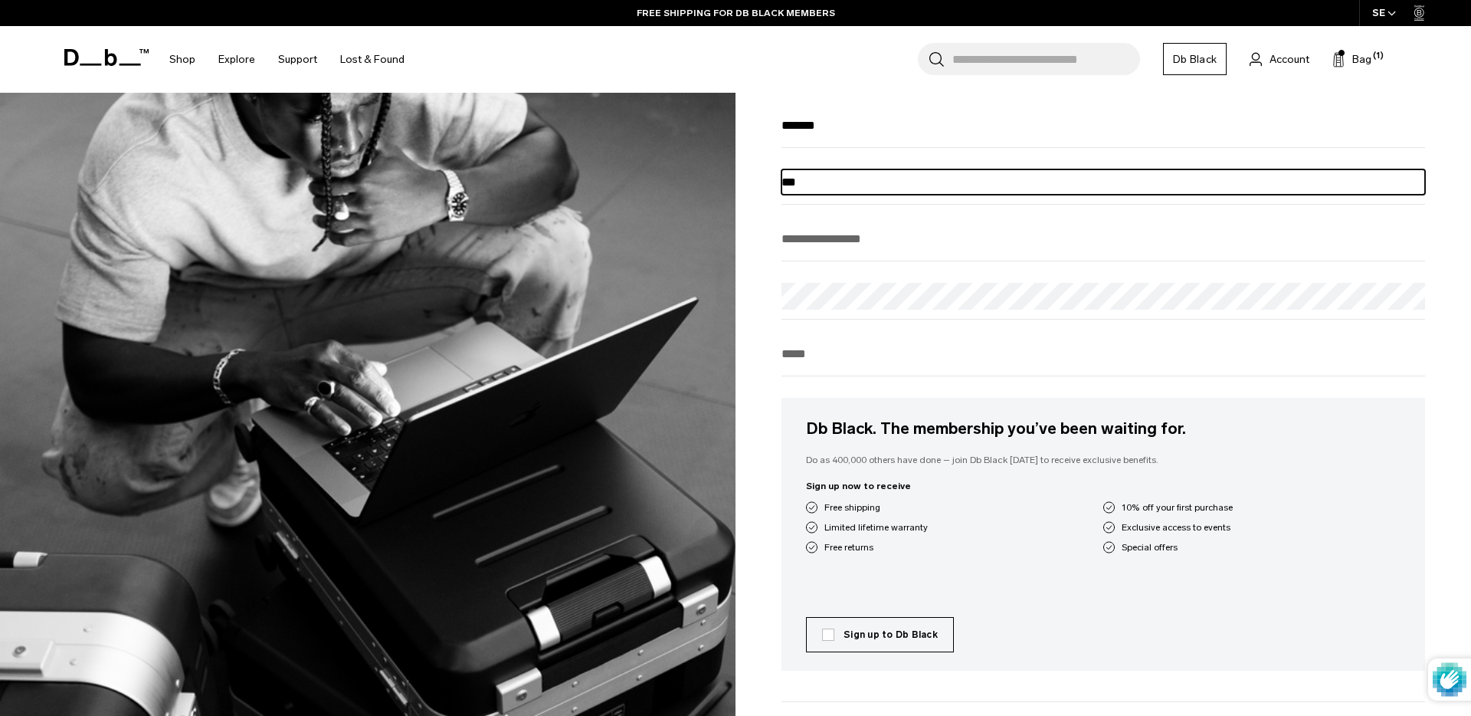
type input "***"
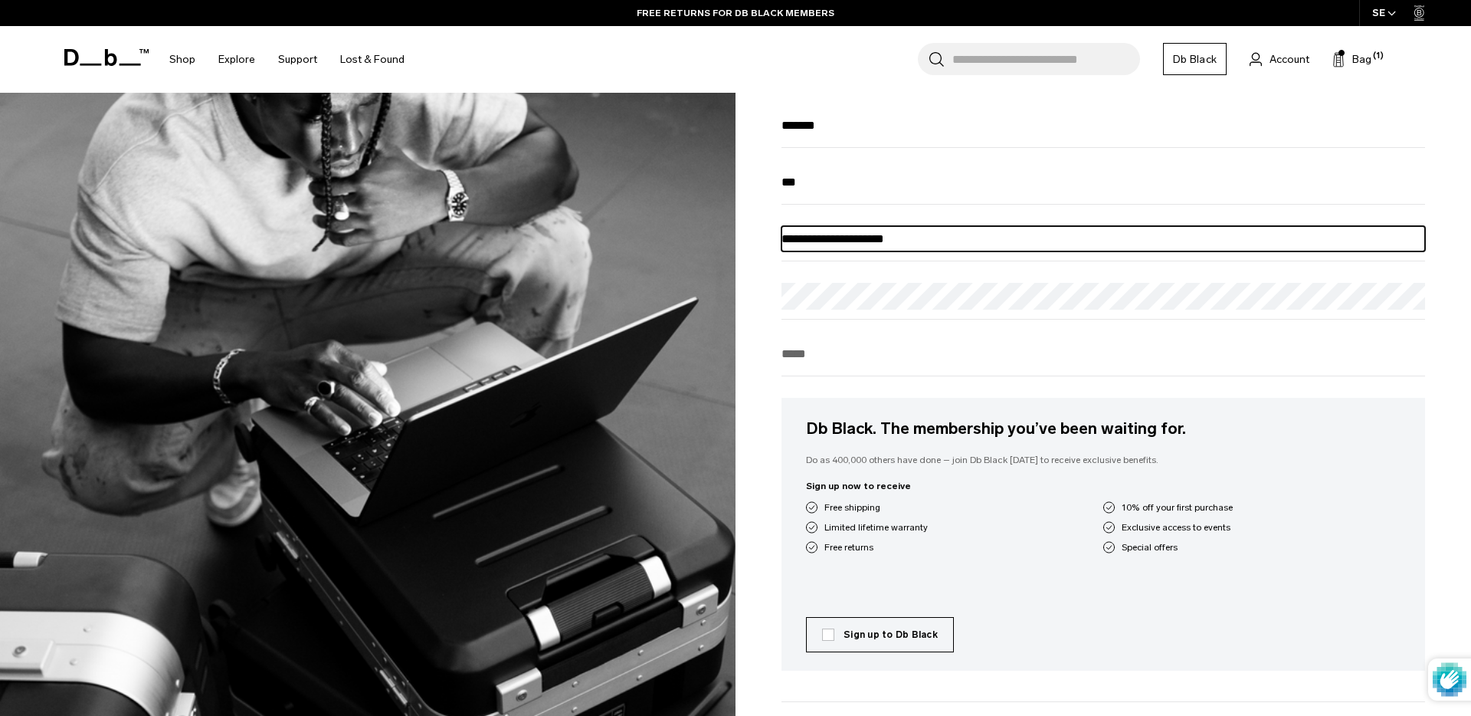
type input "**********"
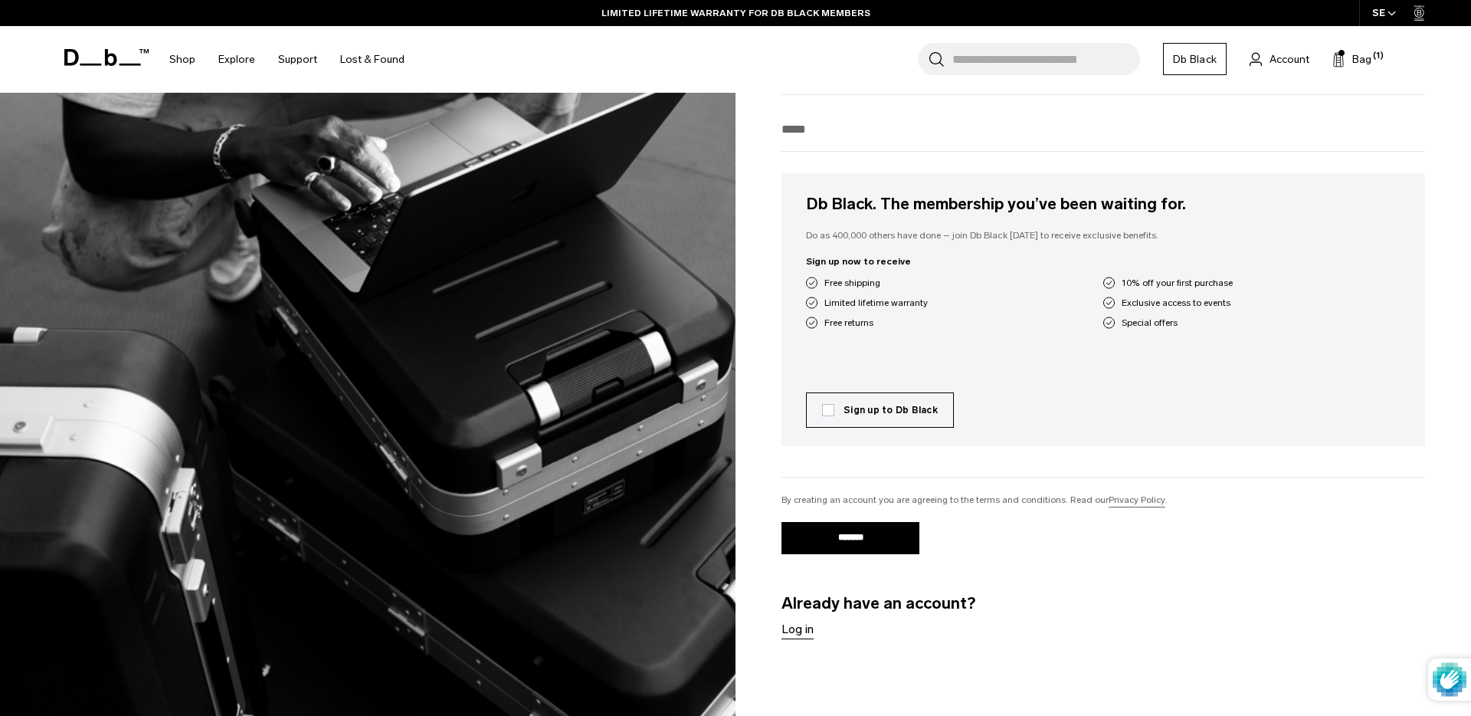
scroll to position [333, 0]
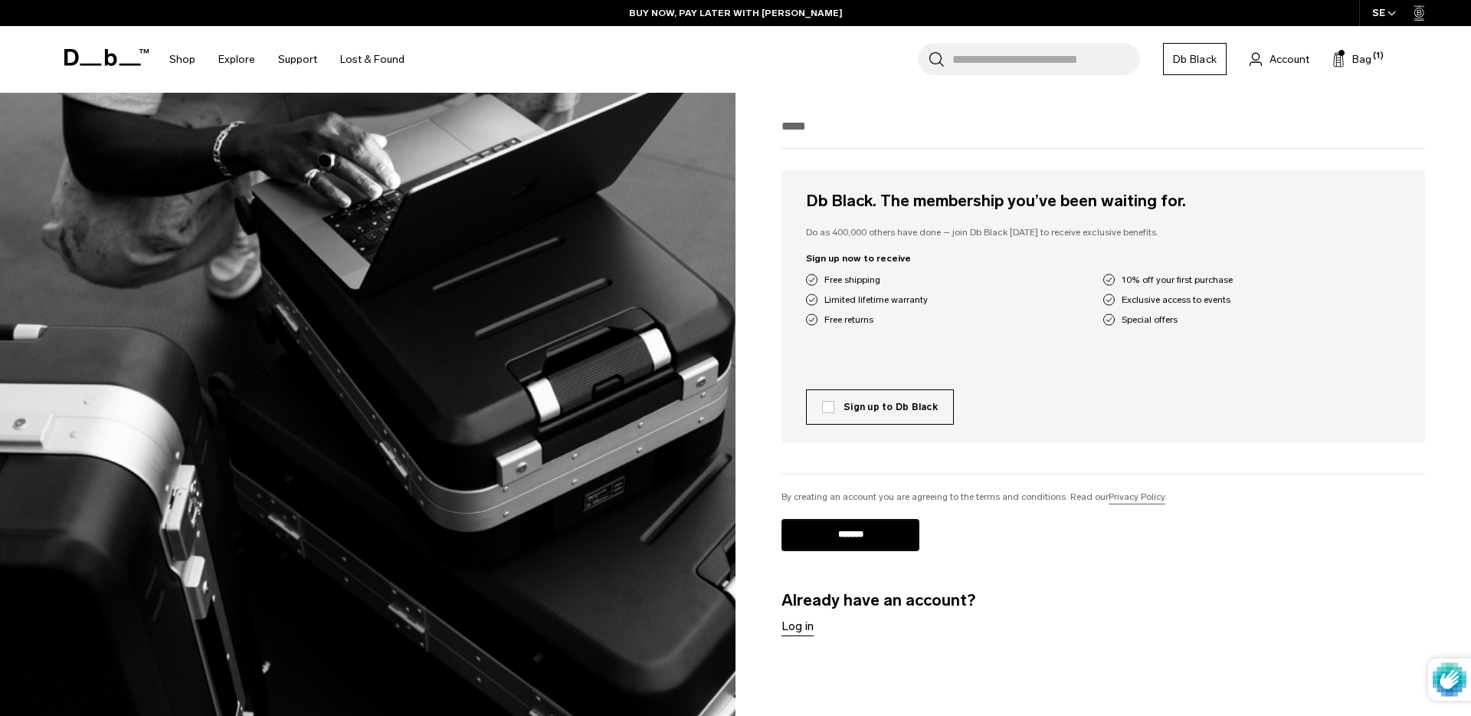
click at [821, 538] on input "*******" at bounding box center [851, 535] width 138 height 32
